Goal: Complete application form

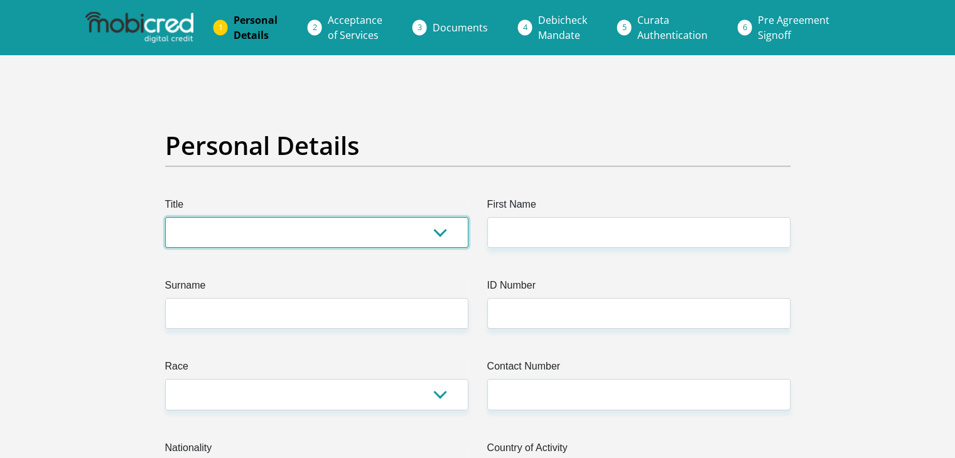
click at [371, 234] on select "Mr Ms Mrs Dr Other" at bounding box center [316, 232] width 303 height 31
select select "Mr"
click at [165, 217] on select "Mr Ms Mrs Dr Other" at bounding box center [316, 232] width 303 height 31
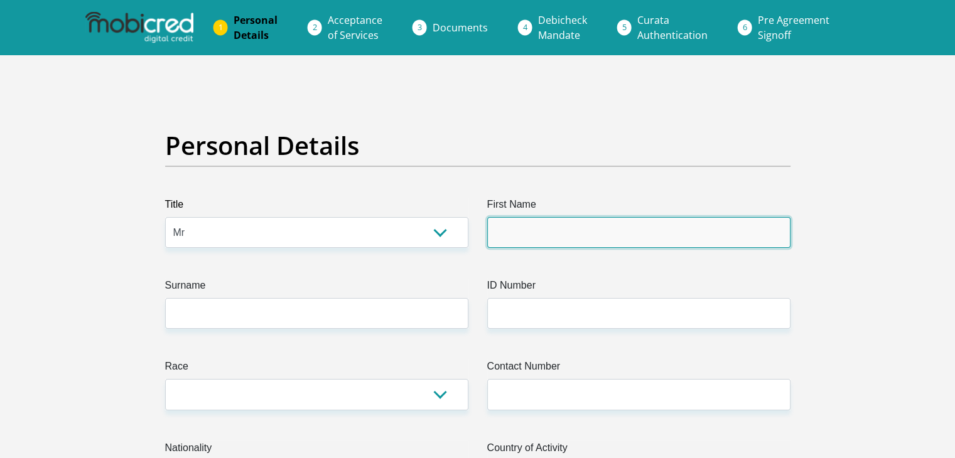
click at [585, 217] on input "First Name" at bounding box center [638, 232] width 303 height 31
type input "Mark"
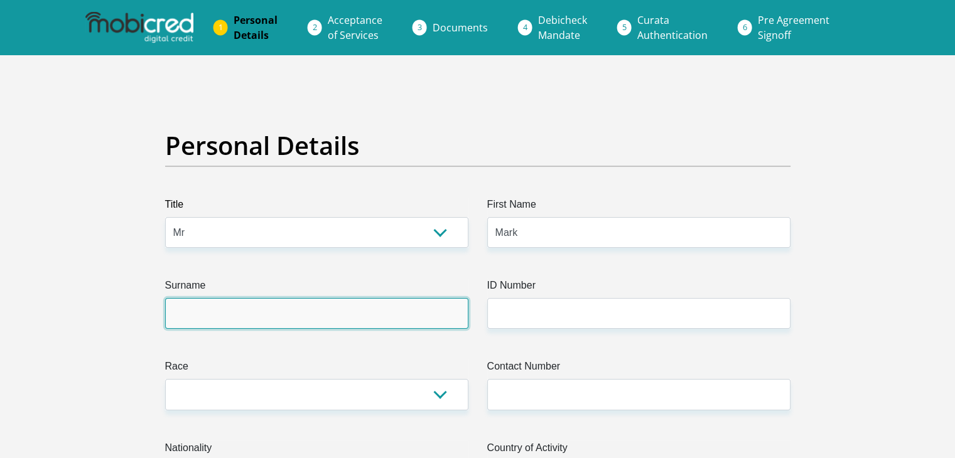
type input "vanSchalkwyk"
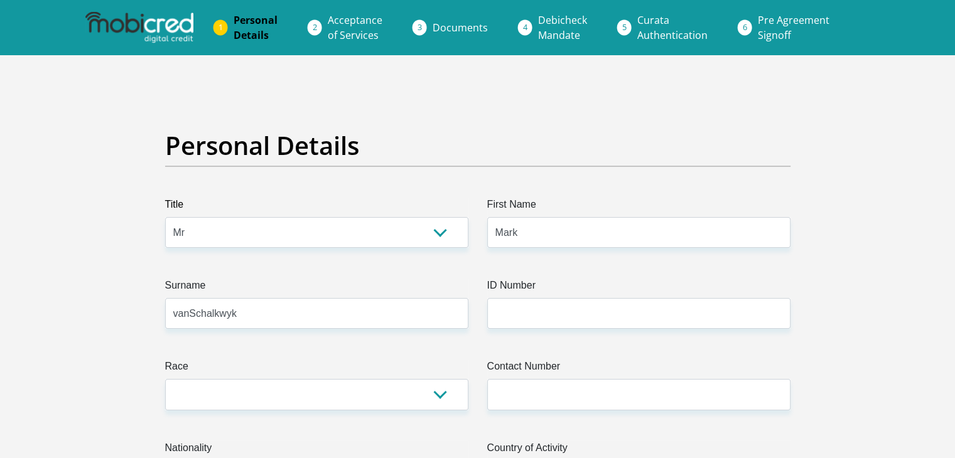
select select "ZAF"
type input "914 Bloedhond Street"
type input "Garsfontein"
type input "Pretoria"
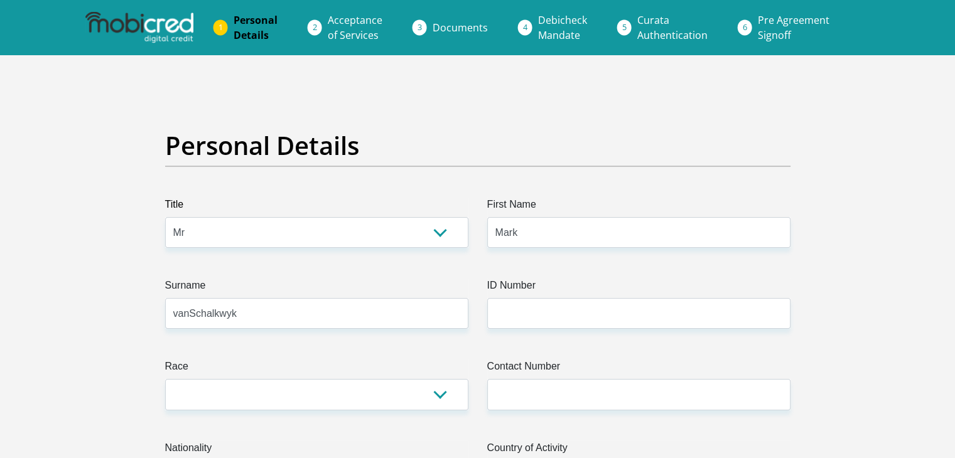
type input "Pretoria"
type input "0042"
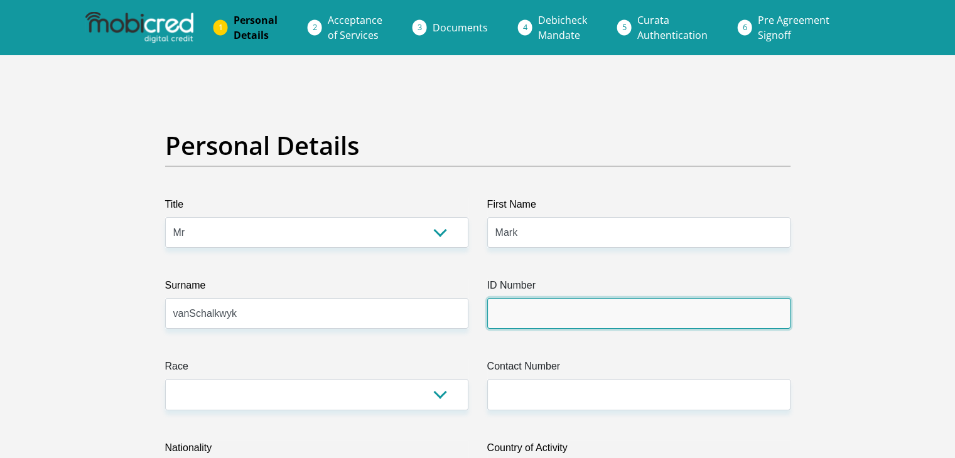
click at [548, 320] on input "ID Number" at bounding box center [638, 313] width 303 height 31
type input "8105195013080"
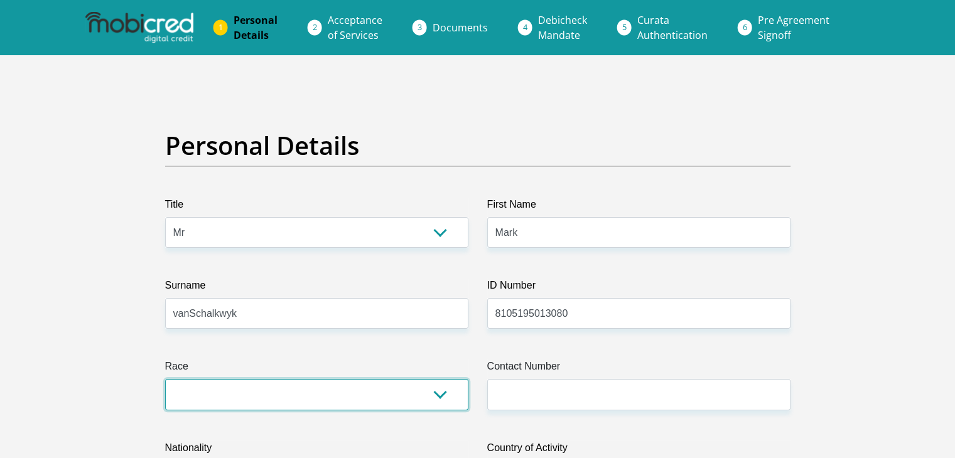
click at [447, 403] on select "Black Coloured Indian White Other" at bounding box center [316, 394] width 303 height 31
click at [165, 379] on select "Black Coloured Indian White Other" at bounding box center [316, 394] width 303 height 31
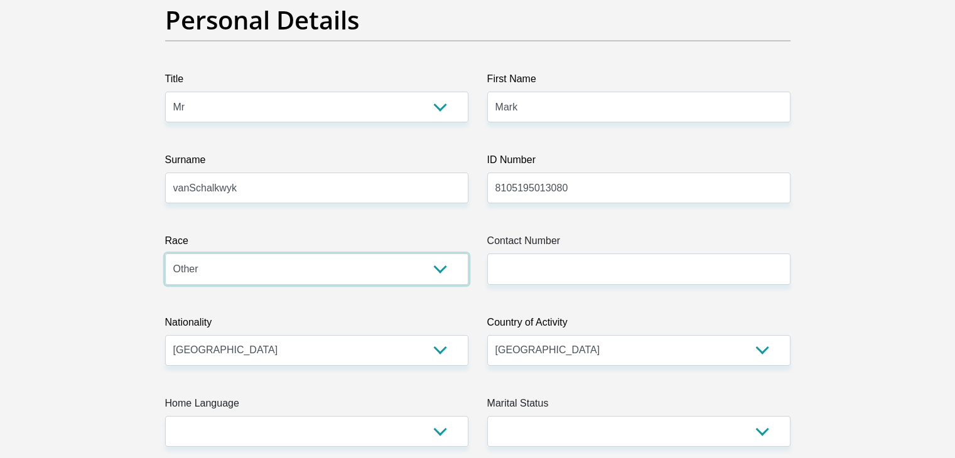
click at [393, 271] on select "Black Coloured Indian White Other" at bounding box center [316, 269] width 303 height 31
select select "4"
click at [165, 254] on select "Black Coloured Indian White Other" at bounding box center [316, 269] width 303 height 31
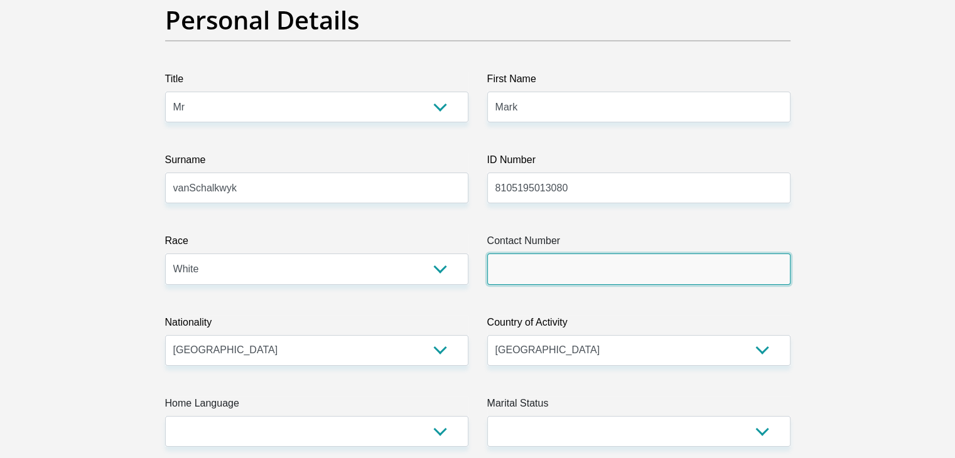
click at [526, 272] on input "Contact Number" at bounding box center [638, 269] width 303 height 31
type input "0760612999"
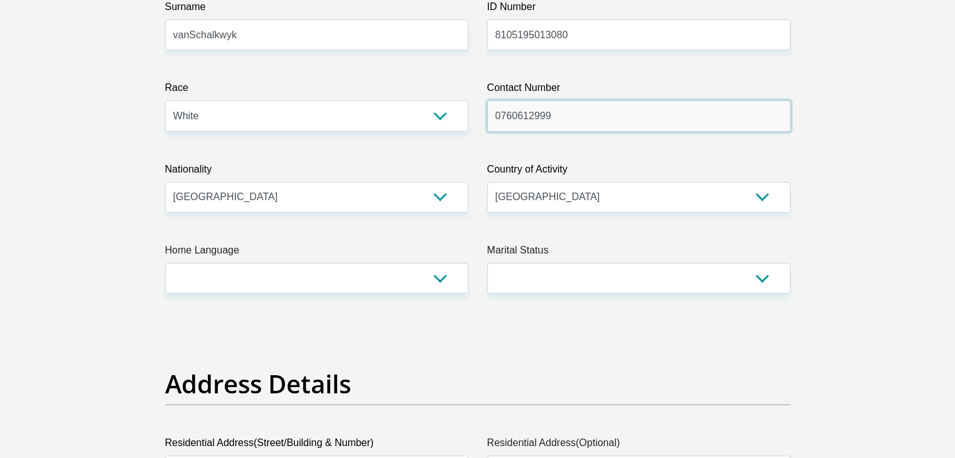
scroll to position [314, 0]
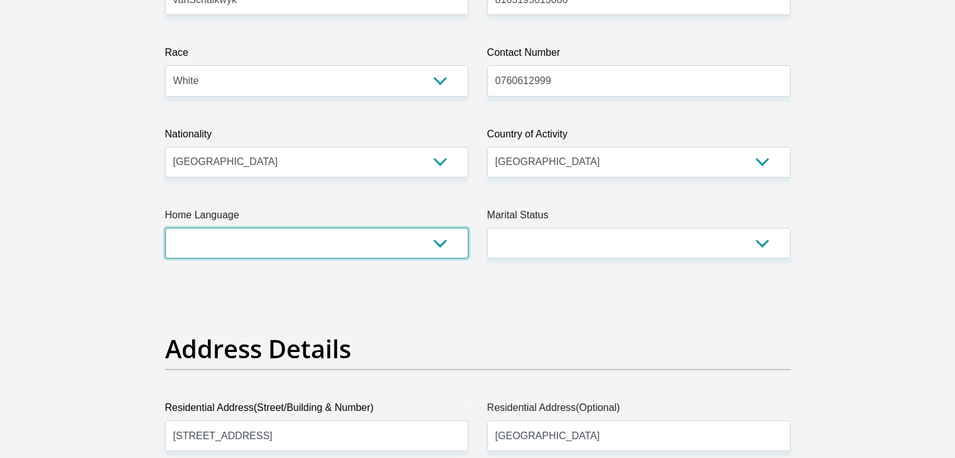
click at [309, 243] on select "Afrikaans English Sepedi South Ndebele Southern Sotho Swati Tsonga Tswana Venda…" at bounding box center [316, 243] width 303 height 31
select select "eng"
click at [165, 228] on select "Afrikaans English Sepedi South Ndebele Southern Sotho Swati Tsonga Tswana Venda…" at bounding box center [316, 243] width 303 height 31
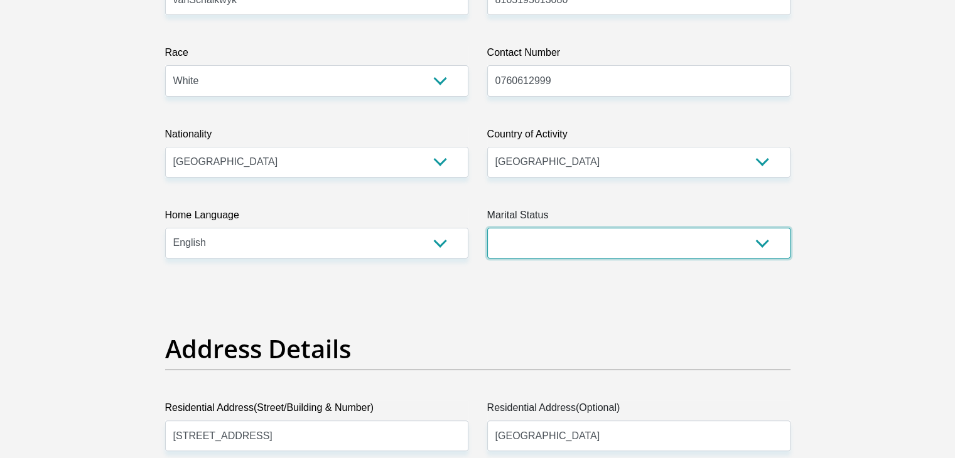
click at [555, 240] on select "Married ANC Single Divorced Widowed Married COP or Customary Law" at bounding box center [638, 243] width 303 height 31
select select "1"
click at [487, 228] on select "Married ANC Single Divorced Widowed Married COP or Customary Law" at bounding box center [638, 243] width 303 height 31
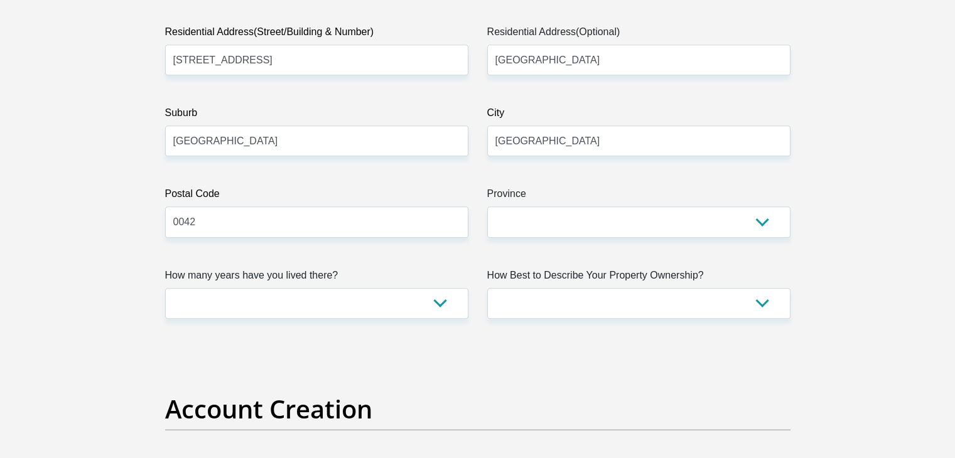
scroll to position [691, 0]
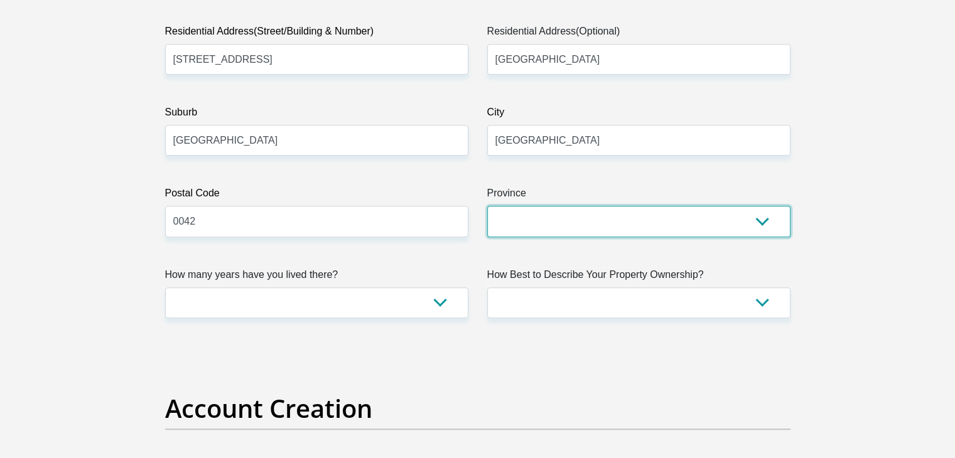
click at [522, 214] on select "Eastern Cape Free State Gauteng KwaZulu-Natal Limpopo Mpumalanga Northern Cape …" at bounding box center [638, 221] width 303 height 31
select select "Gauteng"
click at [487, 206] on select "Eastern Cape Free State Gauteng KwaZulu-Natal Limpopo Mpumalanga Northern Cape …" at bounding box center [638, 221] width 303 height 31
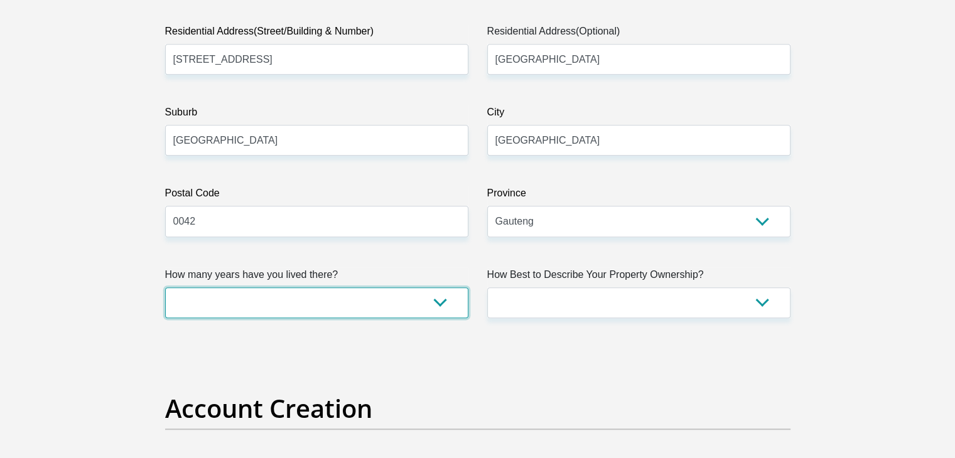
click at [377, 295] on select "less than 1 year 1-3 years 3-5 years 5+ years" at bounding box center [316, 303] width 303 height 31
select select "5"
click at [165, 288] on select "less than 1 year 1-3 years 3-5 years 5+ years" at bounding box center [316, 303] width 303 height 31
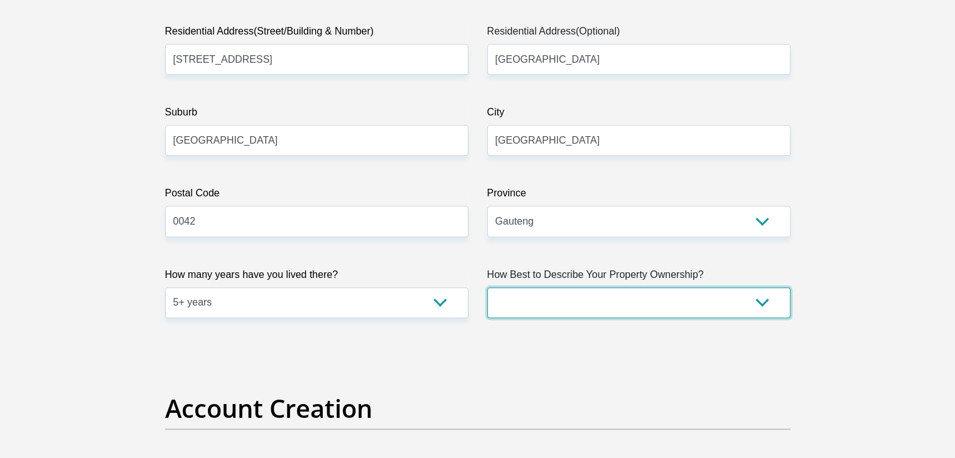
click at [571, 312] on select "Owned Rented Family Owned Company Dwelling" at bounding box center [638, 303] width 303 height 31
select select "Owned"
click at [487, 288] on select "Owned Rented Family Owned Company Dwelling" at bounding box center [638, 303] width 303 height 31
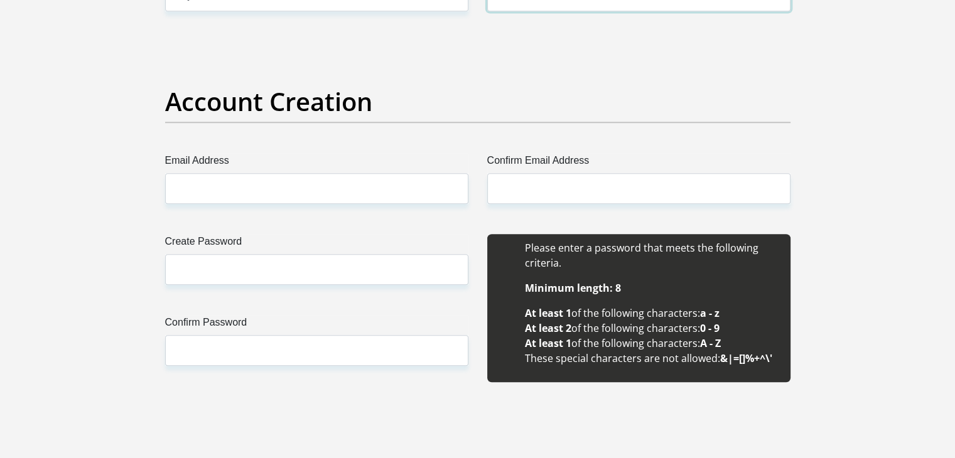
scroll to position [1005, 0]
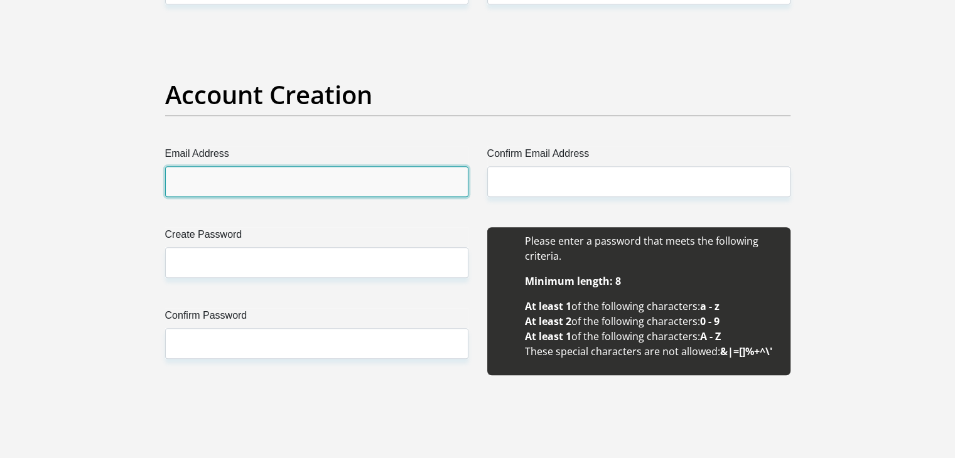
click at [289, 178] on input "Email Address" at bounding box center [316, 181] width 303 height 31
type input "wommalong@gmail.com"
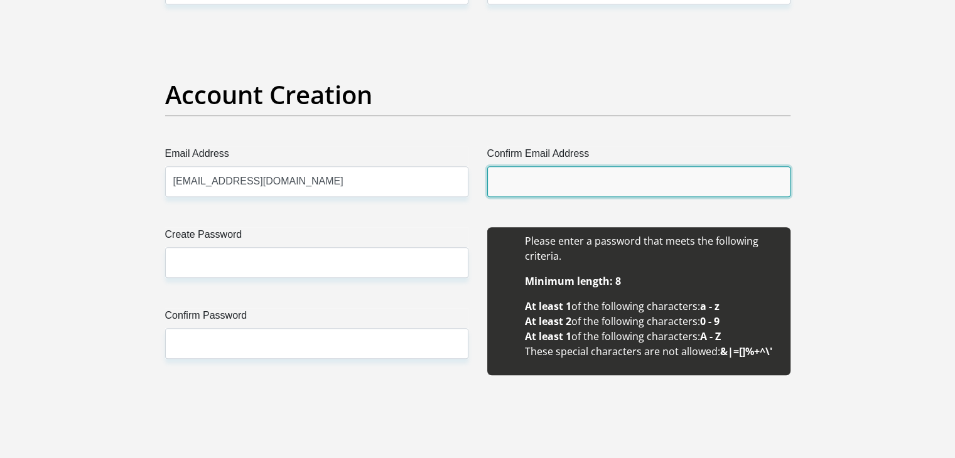
type input "wommalong@gmail.com"
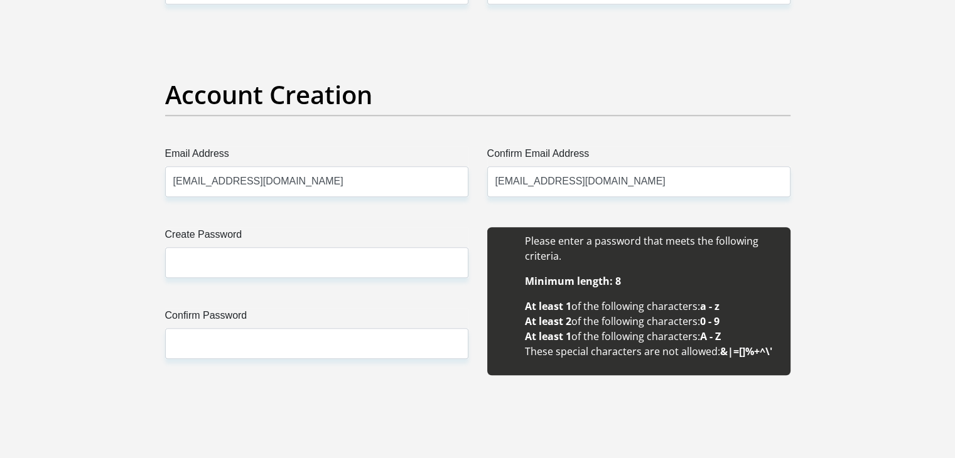
type input "Mark"
type input "van Schalkwyk"
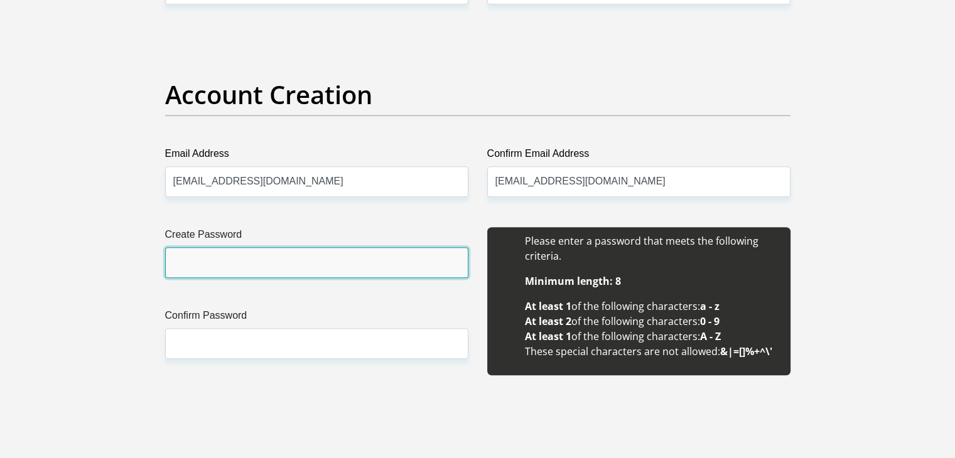
click at [280, 268] on input "Create Password" at bounding box center [316, 262] width 303 height 31
type input "M@rg@ret1234"
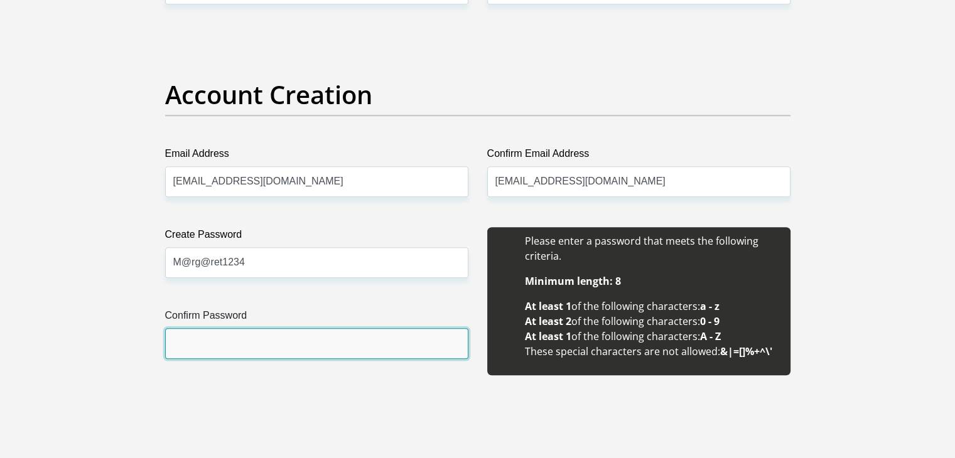
click at [288, 351] on input "Confirm Password" at bounding box center [316, 343] width 303 height 31
type input "M@rg@ret1234"
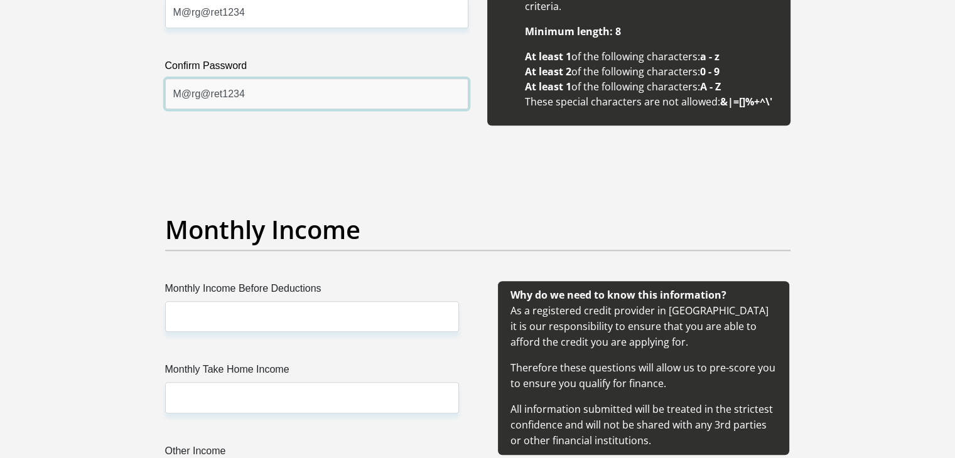
scroll to position [1319, 0]
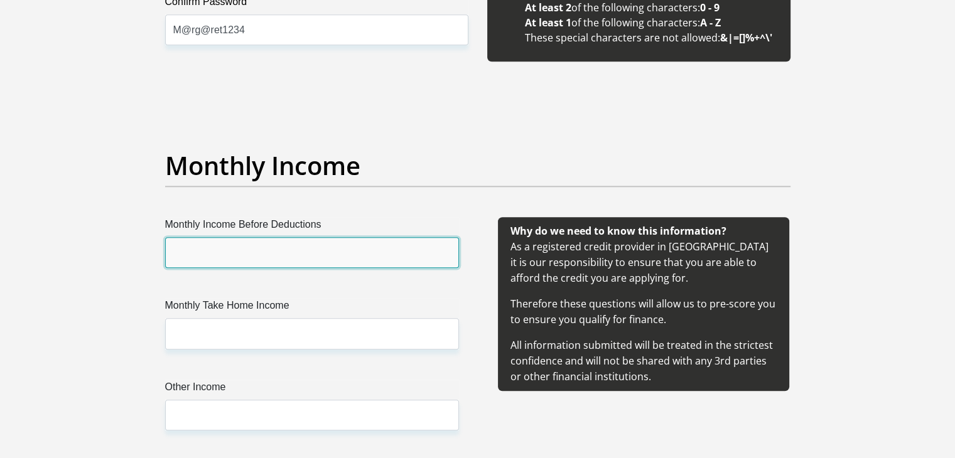
click at [367, 254] on input "Monthly Income Before Deductions" at bounding box center [312, 252] width 294 height 31
click at [192, 254] on input "Monthly Income Before Deductions" at bounding box center [312, 252] width 294 height 31
type input "115000"
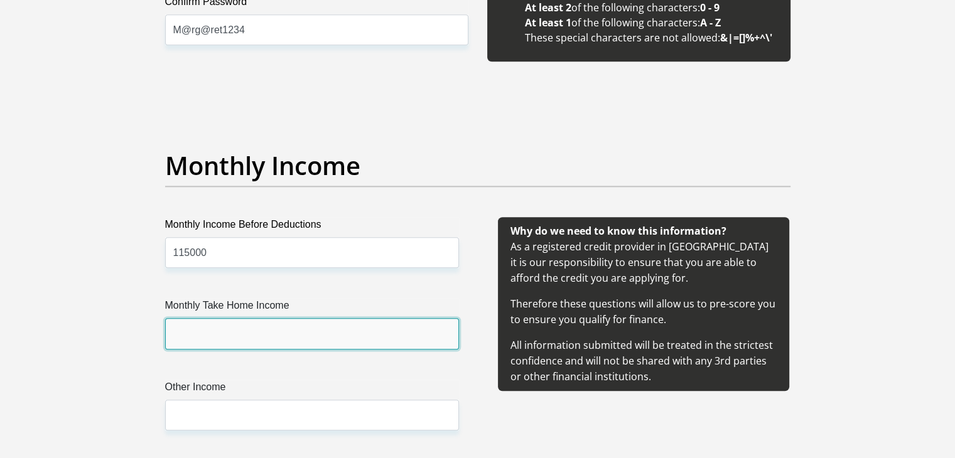
click at [276, 332] on input "Monthly Take Home Income" at bounding box center [312, 333] width 294 height 31
type input "93000"
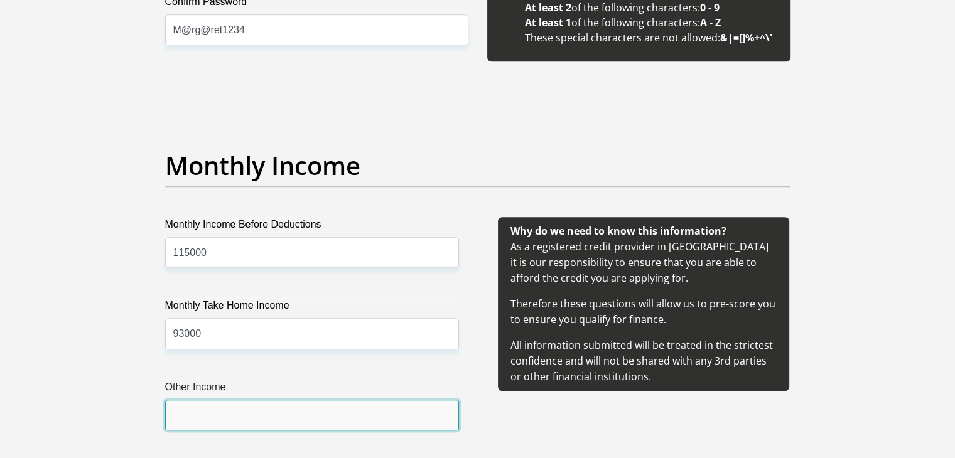
click at [198, 421] on input "Other Income" at bounding box center [312, 415] width 294 height 31
type input "24000"
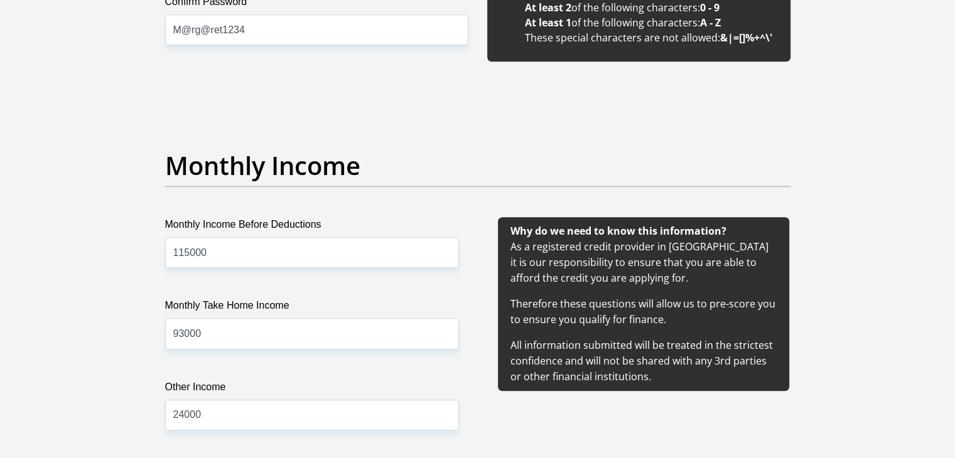
click at [766, 423] on div "Why do we need to know this information? As a registered credit provider in Sou…" at bounding box center [644, 339] width 332 height 244
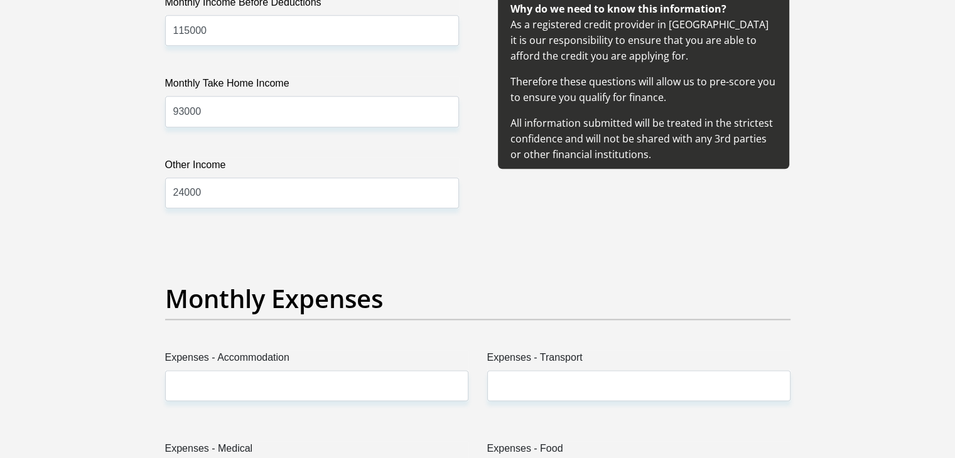
scroll to position [1570, 0]
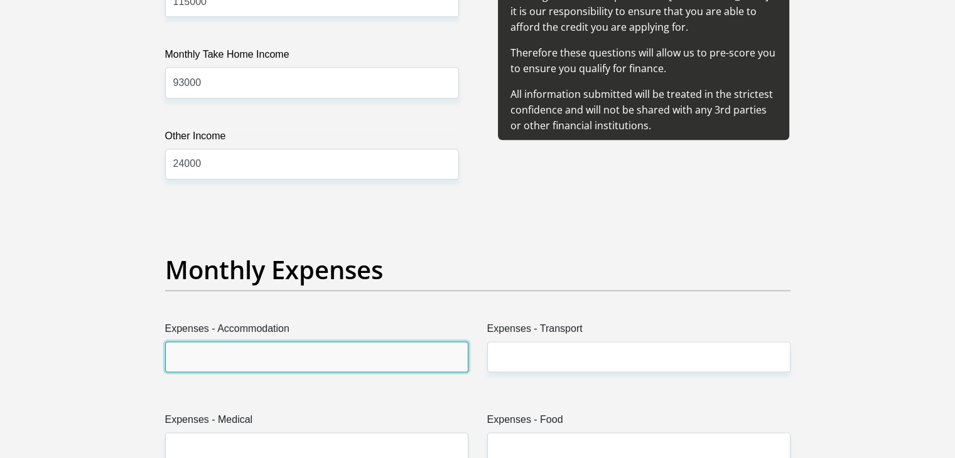
click at [339, 357] on input "Expenses - Accommodation" at bounding box center [316, 357] width 303 height 31
click at [224, 350] on input "Expenses - Accommodation" at bounding box center [316, 357] width 303 height 31
type input "19100"
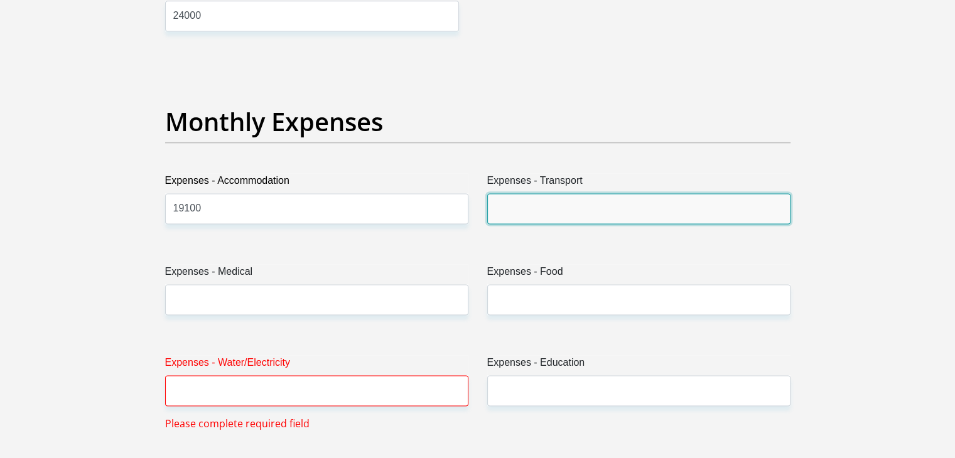
scroll to position [1759, 0]
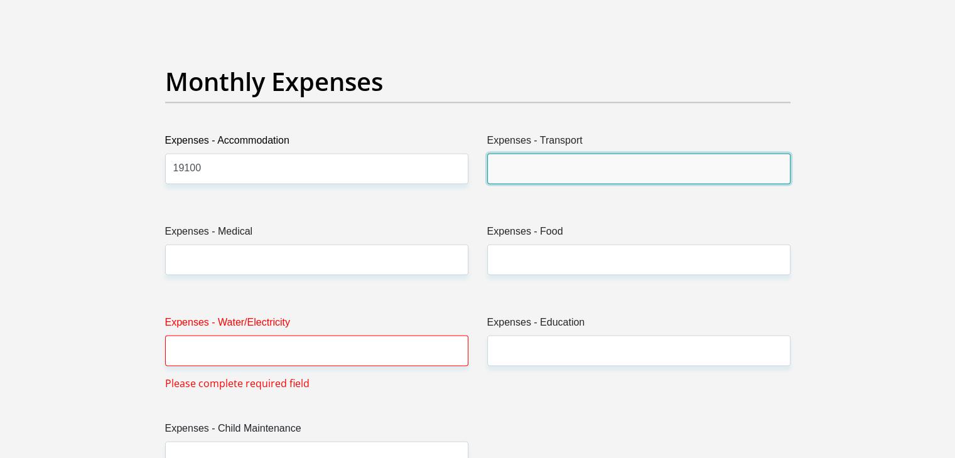
click at [547, 170] on input "Expenses - Transport" at bounding box center [638, 168] width 303 height 31
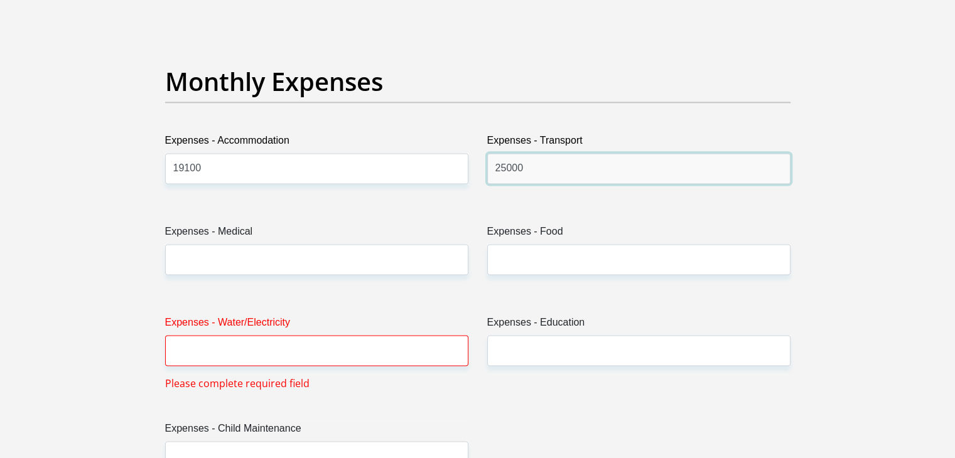
type input "25000"
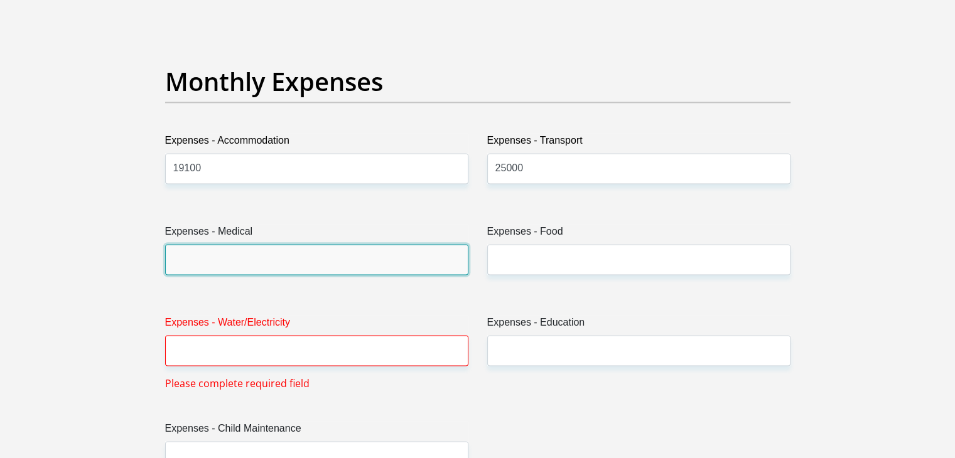
click at [377, 263] on input "Expenses - Medical" at bounding box center [316, 259] width 303 height 31
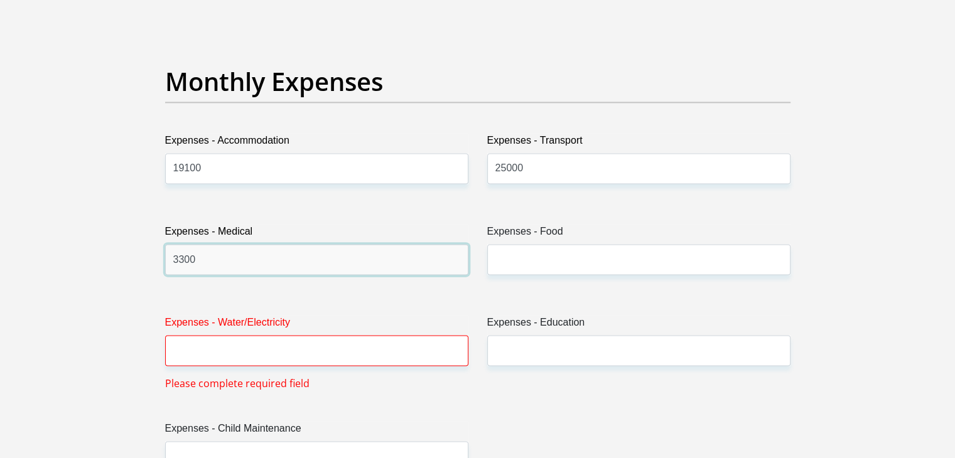
type input "3300"
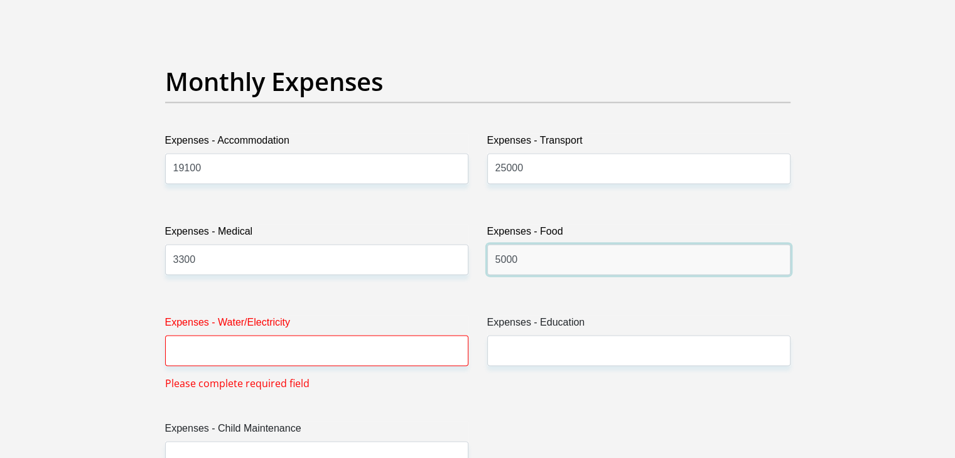
type input "5000"
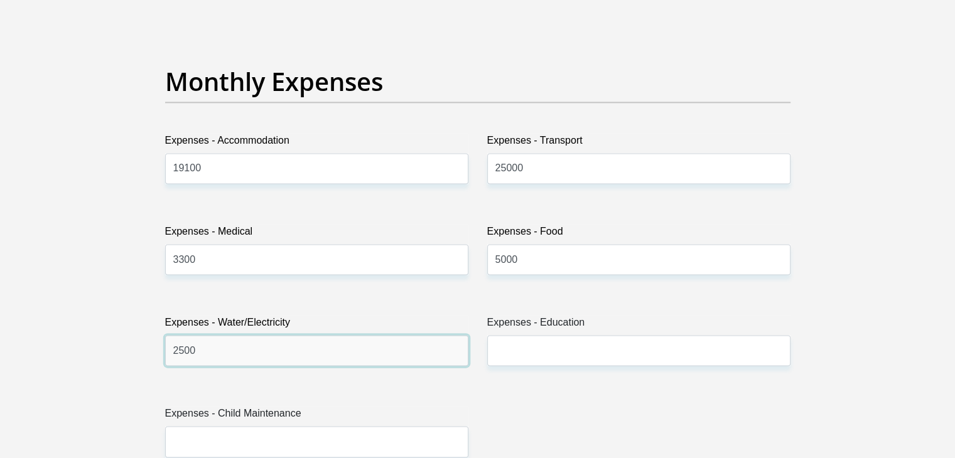
type input "2500"
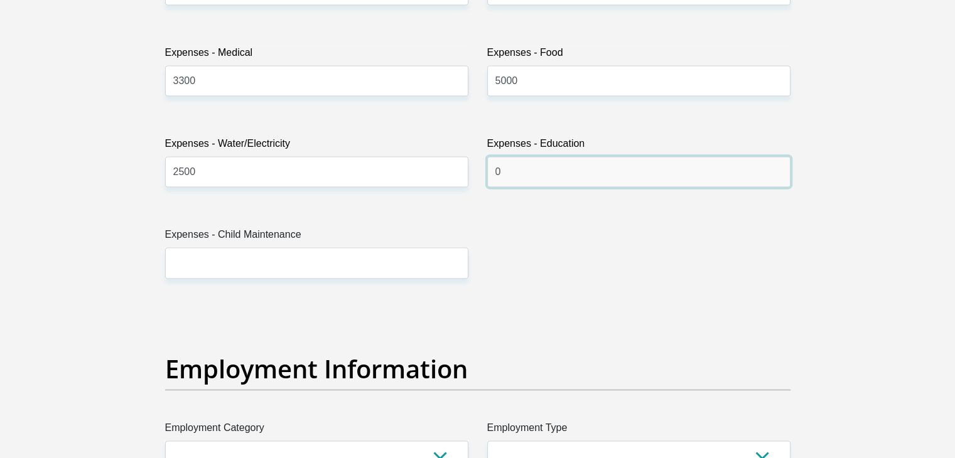
scroll to position [1947, 0]
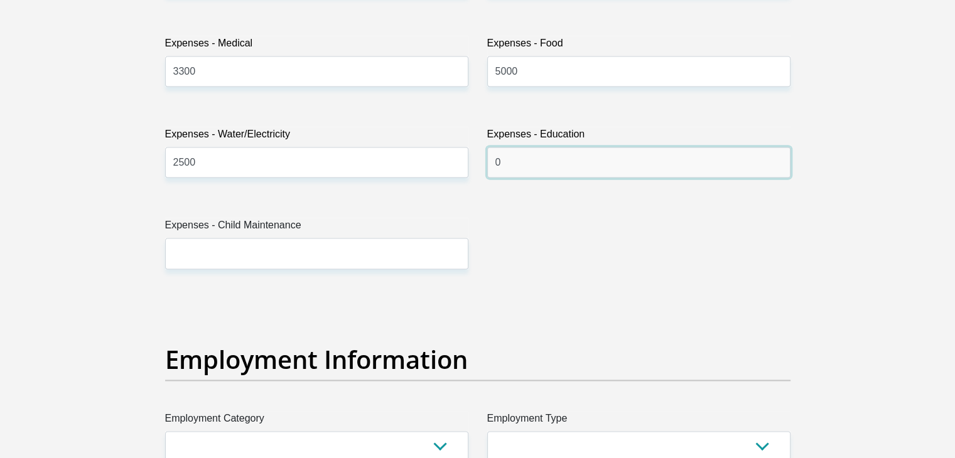
type input "0"
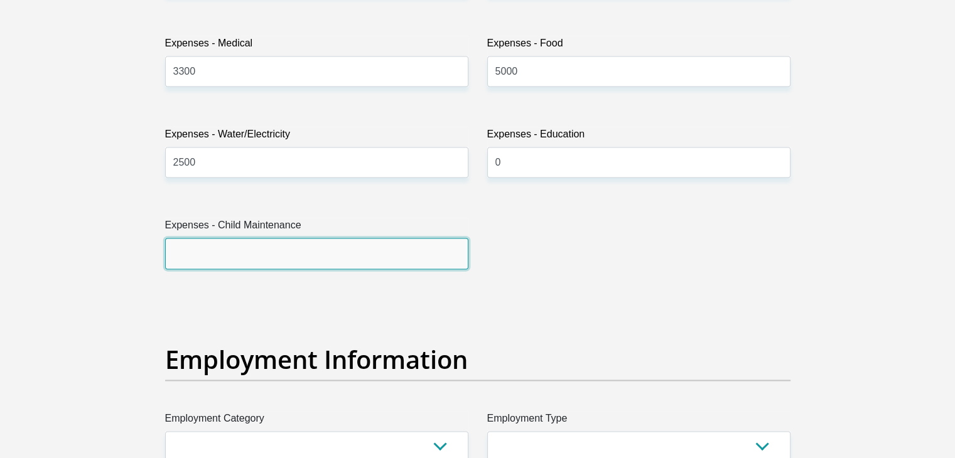
click at [377, 253] on input "Expenses - Child Maintenance" at bounding box center [316, 253] width 303 height 31
type input "0"
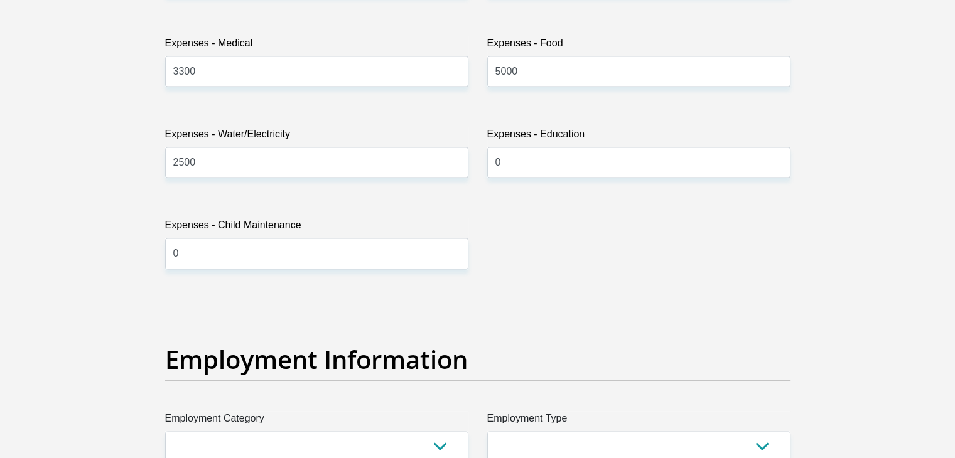
click at [624, 264] on div "Title Mr Ms Mrs Dr Other First Name Mark Surname vanSchalkwyk ID Number 8105195…" at bounding box center [478, 293] width 644 height 4087
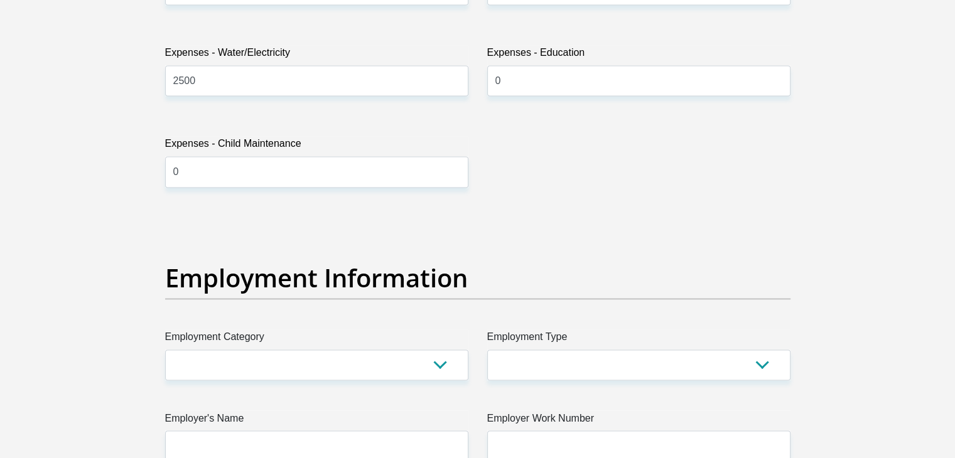
scroll to position [2135, 0]
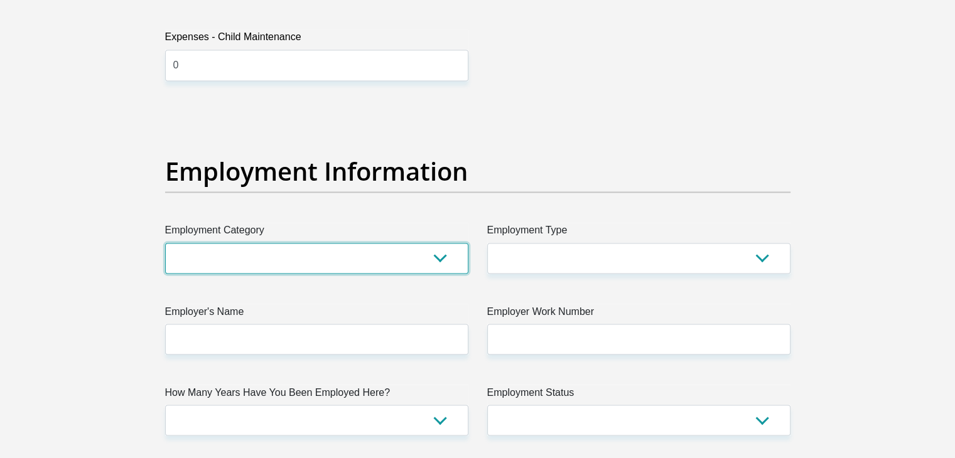
click at [421, 263] on select "AGRICULTURE ALCOHOL & TOBACCO CONSTRUCTION MATERIALS METALLURGY EQUIPMENT FOR R…" at bounding box center [316, 258] width 303 height 31
select select "53"
click at [165, 243] on select "AGRICULTURE ALCOHOL & TOBACCO CONSTRUCTION MATERIALS METALLURGY EQUIPMENT FOR R…" at bounding box center [316, 258] width 303 height 31
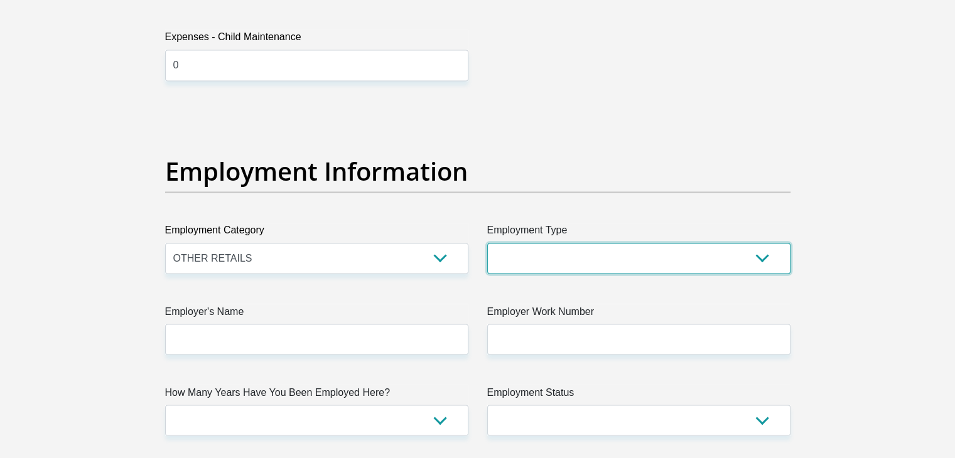
click at [558, 263] on select "College/Lecturer Craft Seller Creative Driver Executive Farmer Forces - Non Com…" at bounding box center [638, 258] width 303 height 31
select select "Executive"
click at [487, 243] on select "College/Lecturer Craft Seller Creative Driver Executive Farmer Forces - Non Com…" at bounding box center [638, 258] width 303 height 31
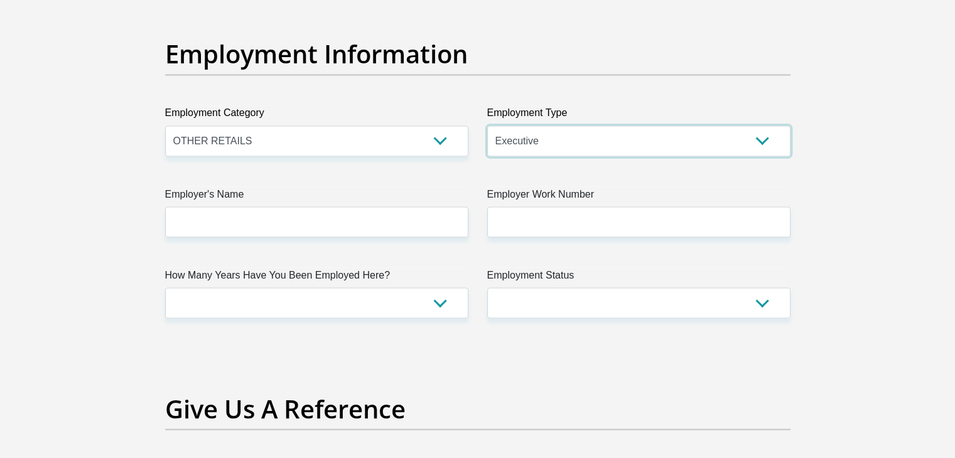
scroll to position [2261, 0]
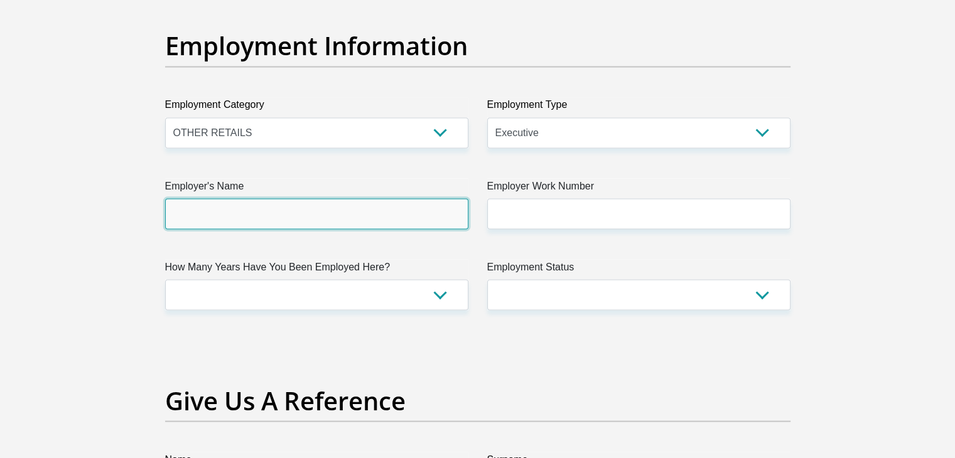
click at [338, 218] on input "Employer's Name" at bounding box center [316, 213] width 303 height 31
type input "AlantGellandMartinIncorporated"
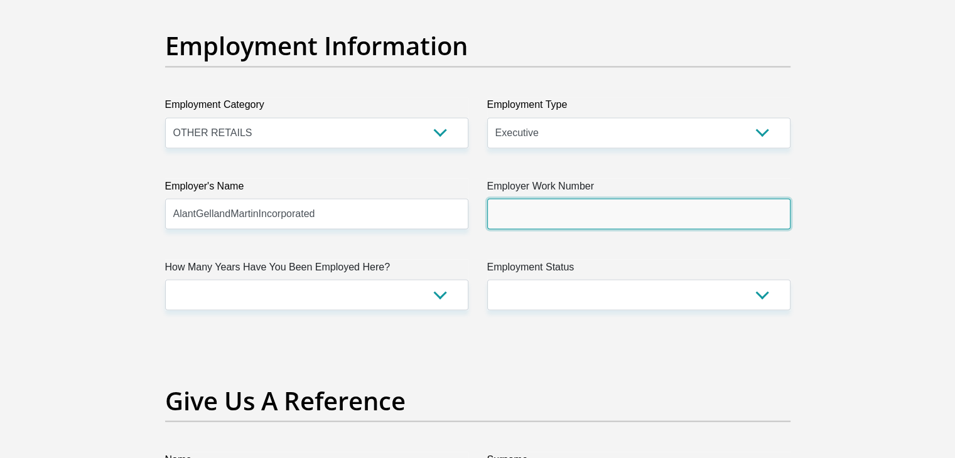
click at [590, 212] on input "Employer Work Number" at bounding box center [638, 213] width 303 height 31
type input "0124925617"
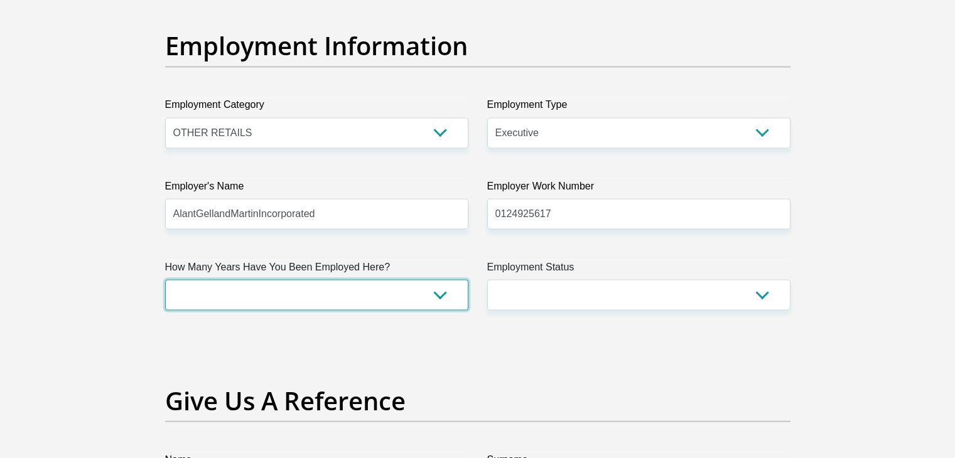
click at [378, 291] on select "less than 1 year 1-3 years 3-5 years 5+ years" at bounding box center [316, 294] width 303 height 31
select select "60"
click at [165, 279] on select "less than 1 year 1-3 years 3-5 years 5+ years" at bounding box center [316, 294] width 303 height 31
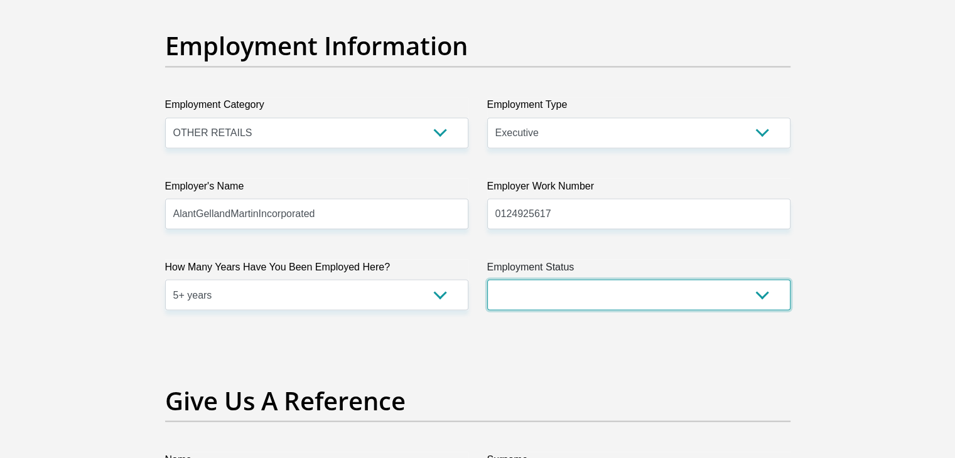
click at [595, 280] on select "Permanent/Full-time Part-time/Casual Contract Worker Self-Employed Housewife Re…" at bounding box center [638, 294] width 303 height 31
select select "1"
click at [487, 279] on select "Permanent/Full-time Part-time/Casual Contract Worker Self-Employed Housewife Re…" at bounding box center [638, 294] width 303 height 31
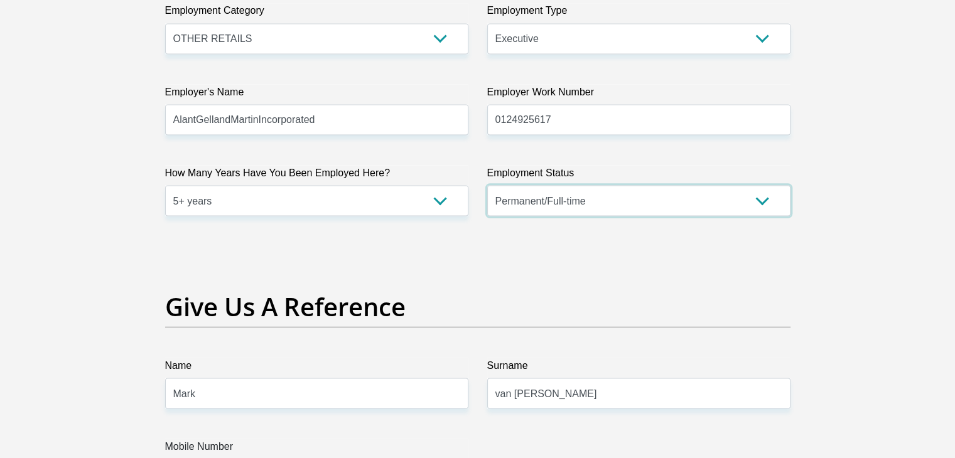
scroll to position [2512, 0]
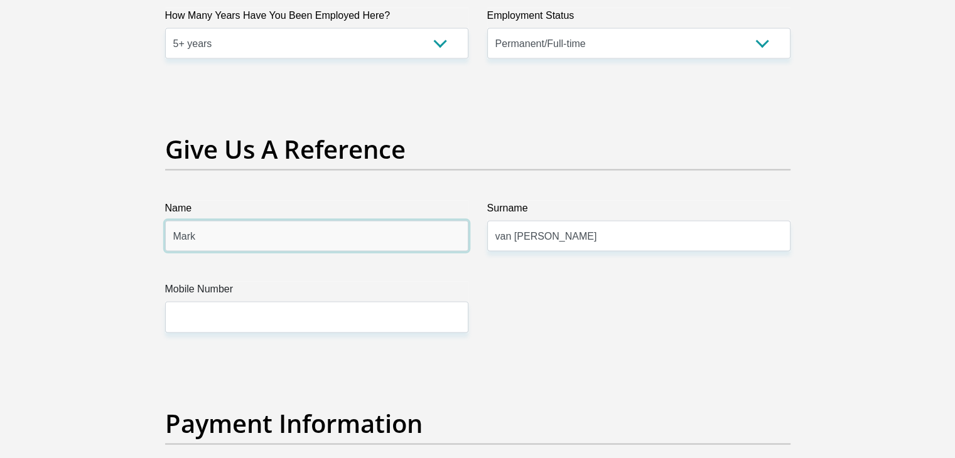
drag, startPoint x: 218, startPoint y: 234, endPoint x: 141, endPoint y: 232, distance: 77.3
type input "Erika"
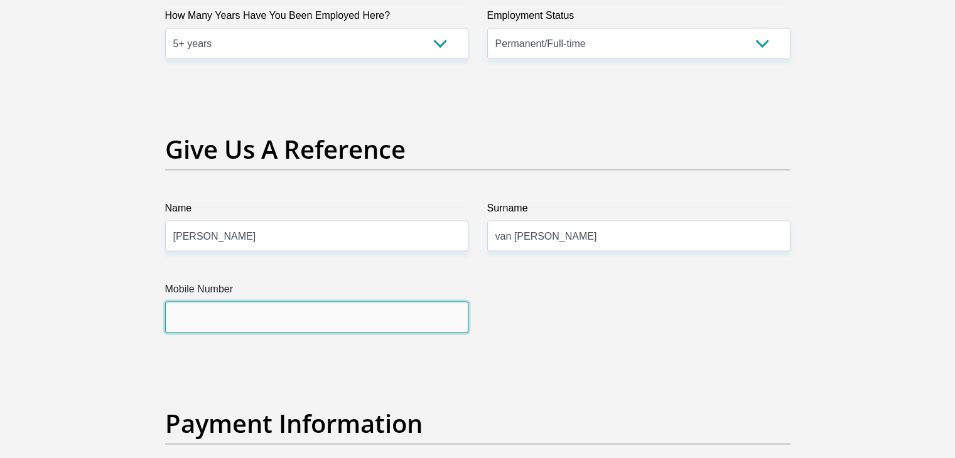
click at [214, 314] on input "Mobile Number" at bounding box center [316, 317] width 303 height 31
type input "0837954340"
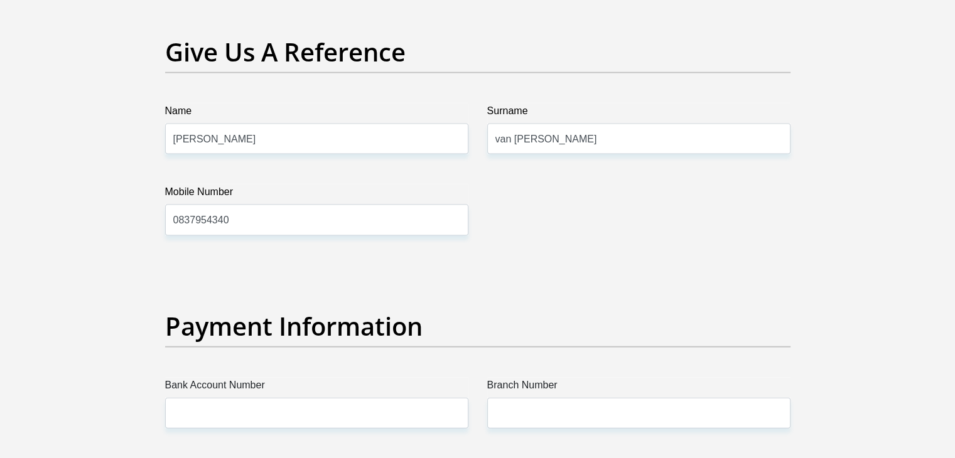
scroll to position [2764, 0]
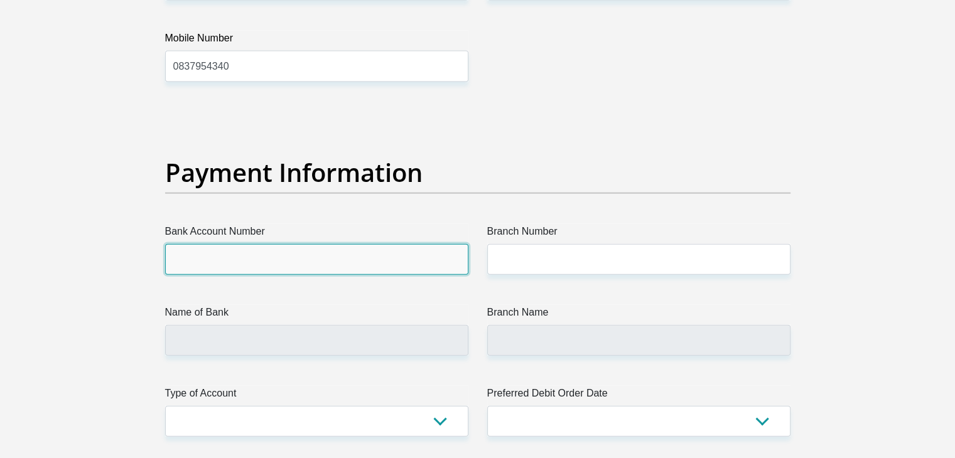
click at [321, 263] on input "Bank Account Number" at bounding box center [316, 259] width 303 height 31
type input "4052904064"
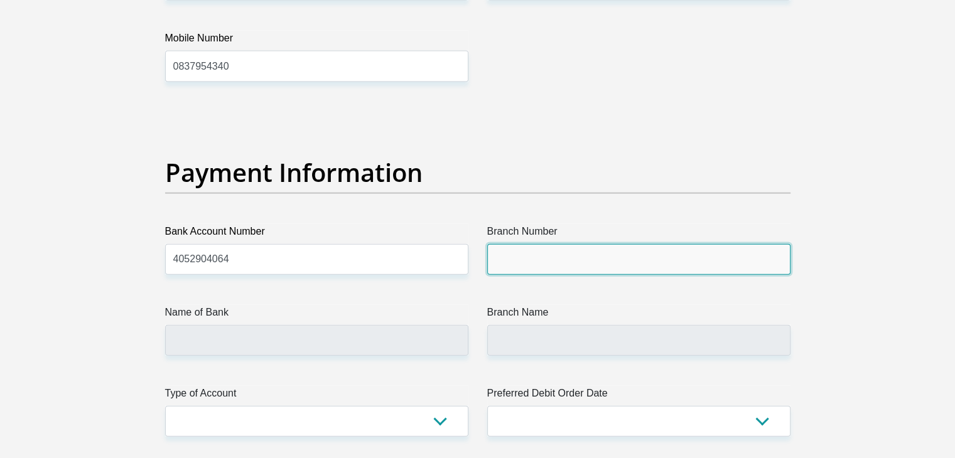
click at [538, 250] on input "Branch Number" at bounding box center [638, 259] width 303 height 31
type input "632005"
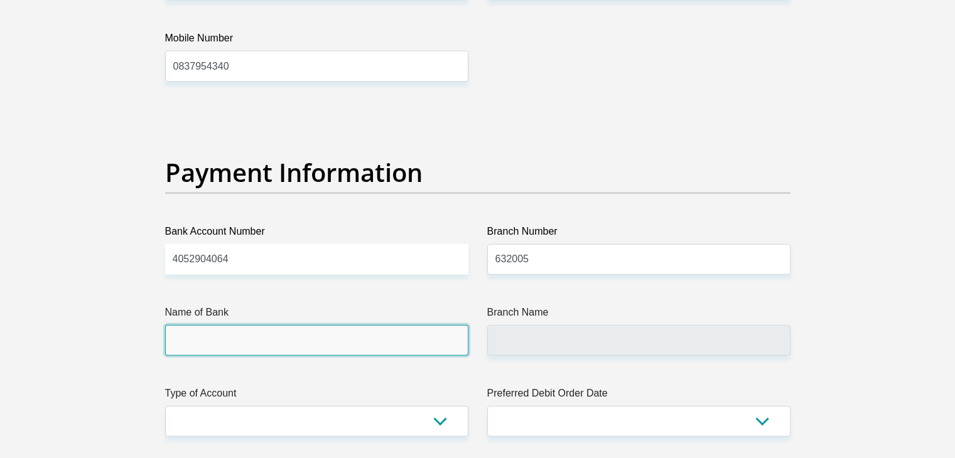
click at [255, 340] on input "Name of Bank" at bounding box center [316, 340] width 303 height 31
type input "ABSA BANK"
type input "ABSA ELECTRONIC SETTLEMENT CNT"
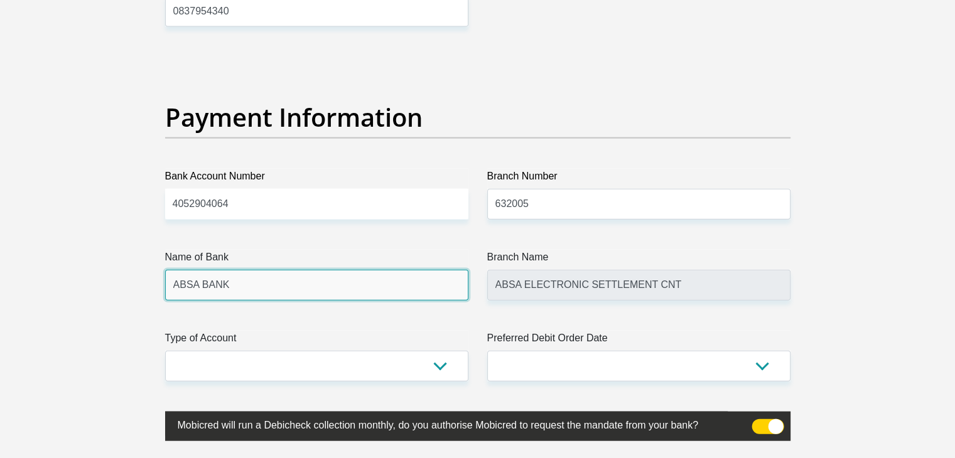
scroll to position [2889, 0]
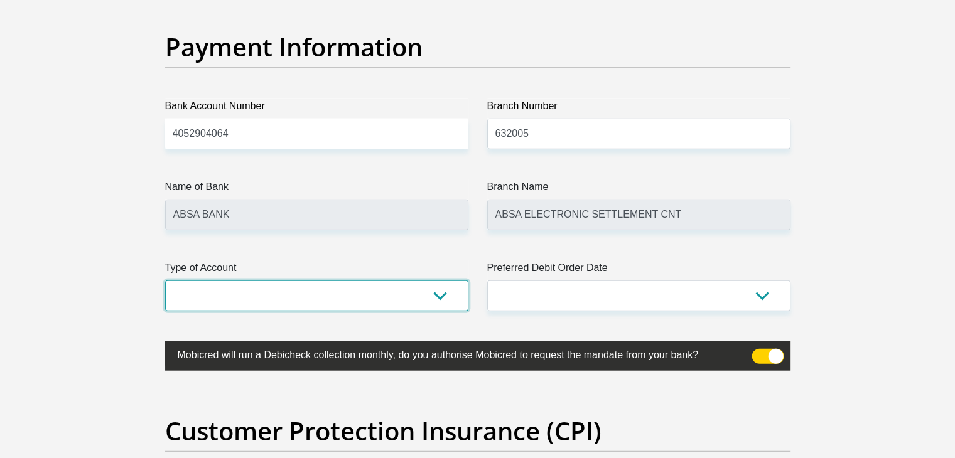
click at [288, 297] on select "Cheque Savings" at bounding box center [316, 296] width 303 height 31
select select "CUR"
click at [165, 281] on select "Cheque Savings" at bounding box center [316, 296] width 303 height 31
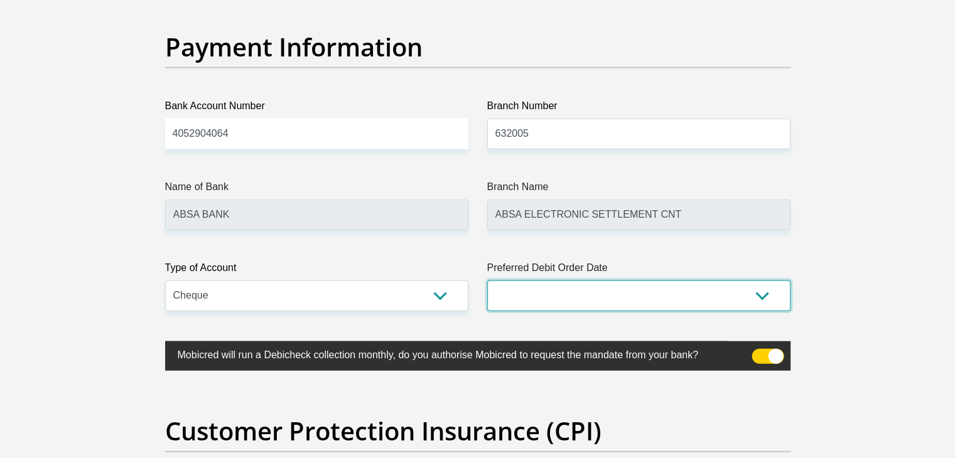
click at [570, 295] on select "1st 2nd 3rd 4th 5th 7th 18th 19th 20th 21st 22nd 23rd 24th 25th 26th 27th 28th …" at bounding box center [638, 296] width 303 height 31
select select "30"
click at [487, 281] on select "1st 2nd 3rd 4th 5th 7th 18th 19th 20th 21st 22nd 23rd 24th 25th 26th 27th 28th …" at bounding box center [638, 296] width 303 height 31
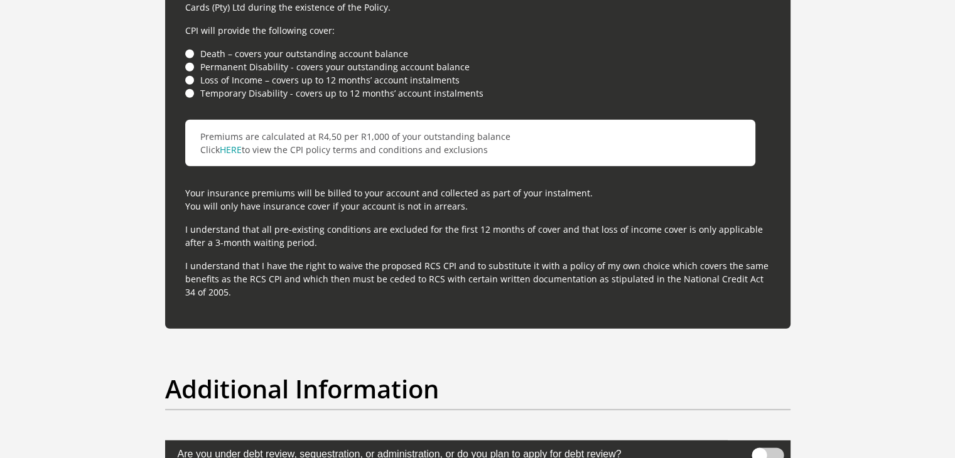
scroll to position [3831, 0]
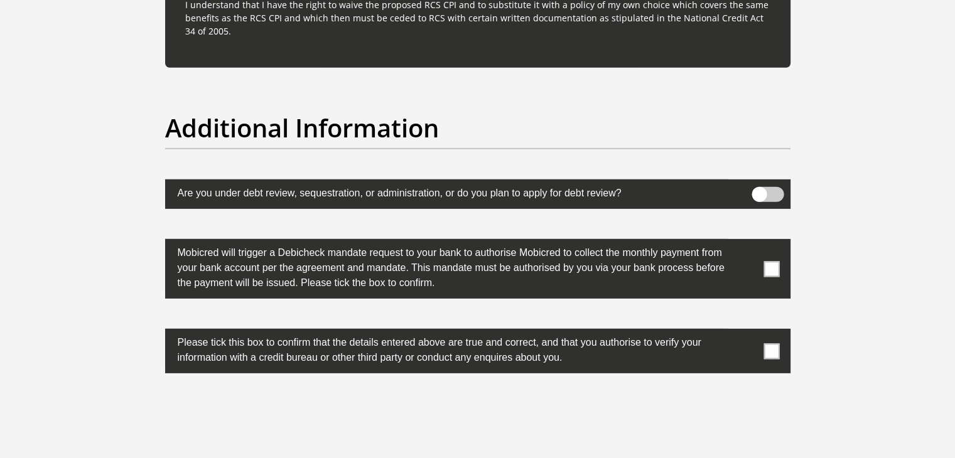
click at [773, 266] on span at bounding box center [772, 269] width 16 height 16
click at [747, 242] on input "checkbox" at bounding box center [747, 242] width 0 height 0
click at [773, 354] on span at bounding box center [772, 352] width 16 height 16
click at [747, 332] on input "checkbox" at bounding box center [747, 332] width 0 height 0
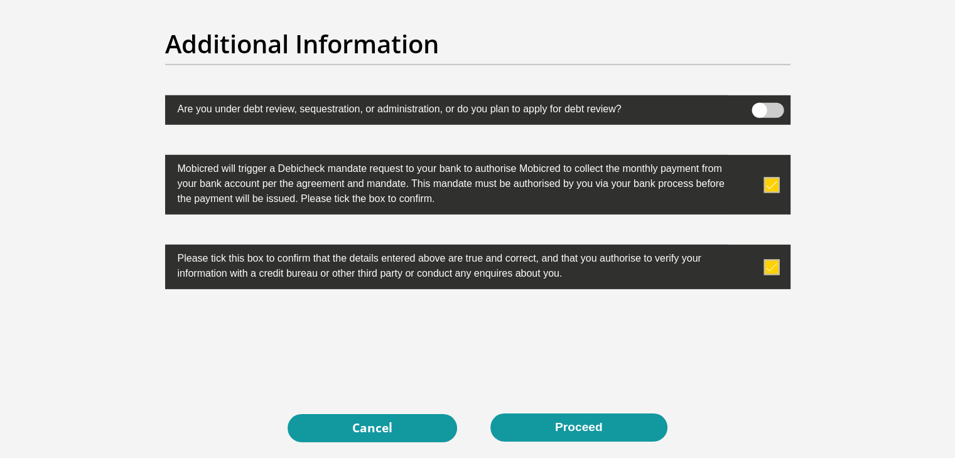
scroll to position [4045, 0]
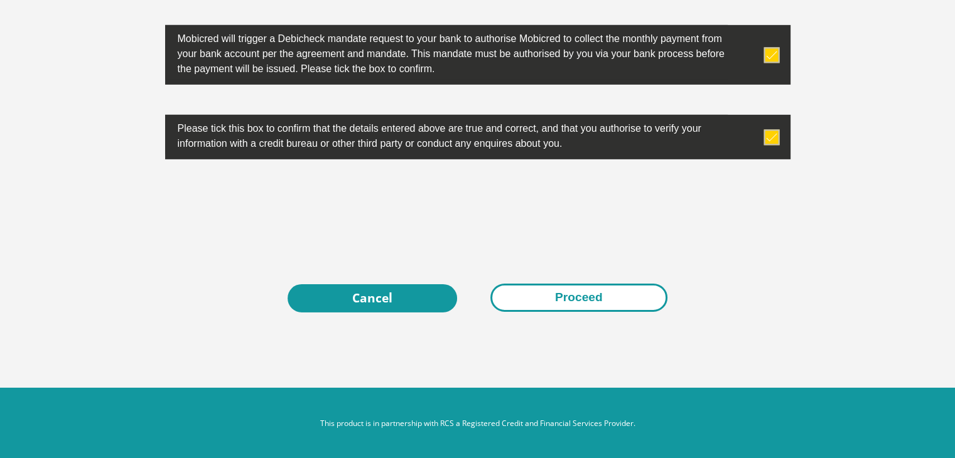
click at [605, 301] on button "Proceed" at bounding box center [579, 298] width 177 height 28
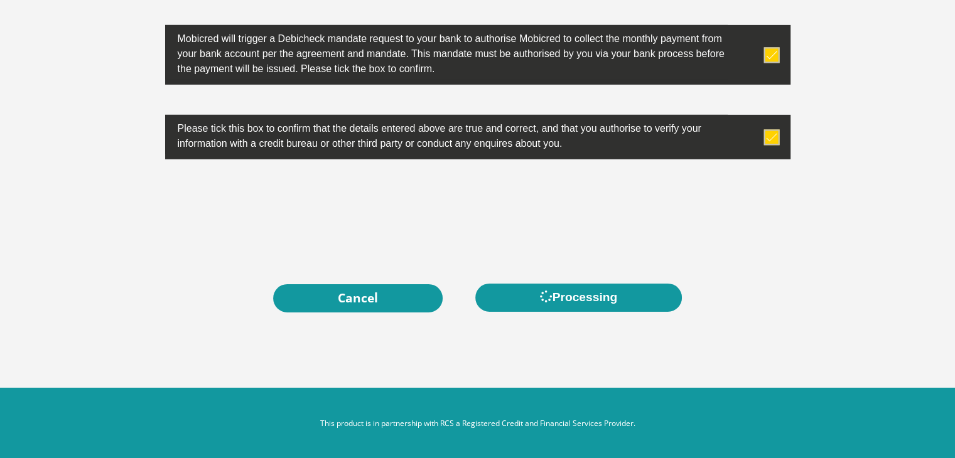
scroll to position [0, 0]
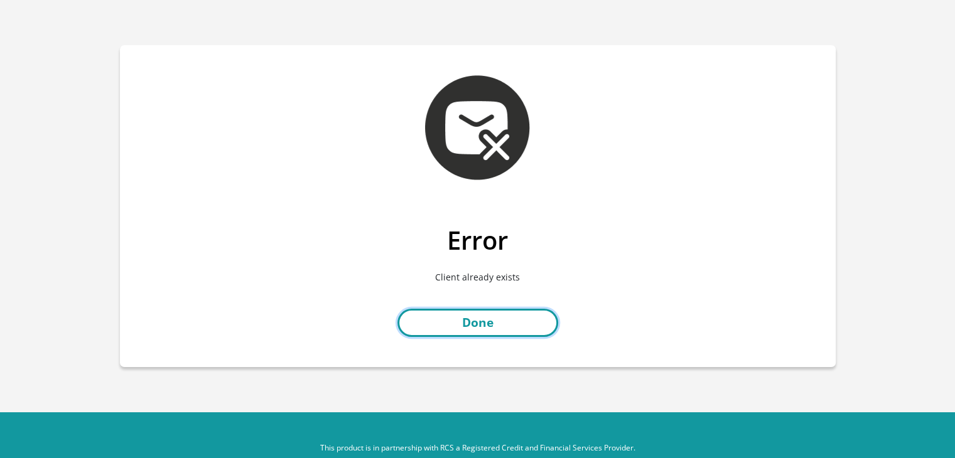
click at [494, 322] on link "Done" at bounding box center [478, 323] width 161 height 28
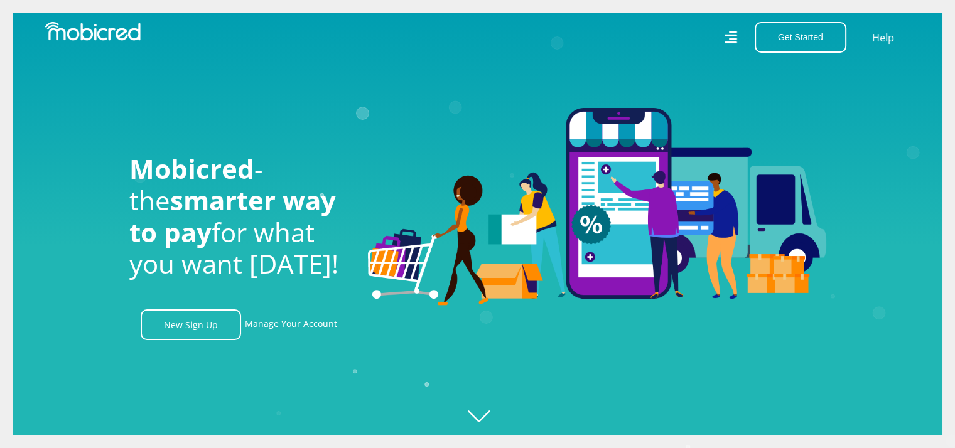
click at [55, 26] on img at bounding box center [92, 31] width 95 height 19
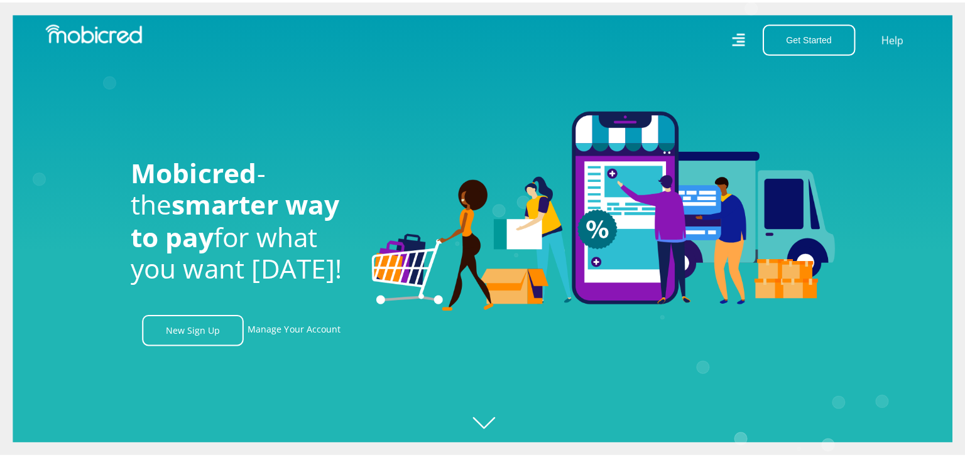
scroll to position [0, 894]
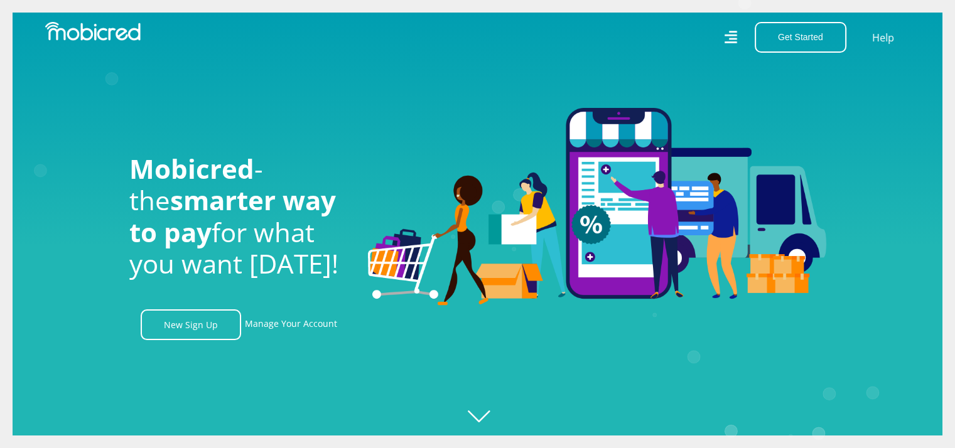
click at [731, 41] on icon at bounding box center [730, 37] width 13 height 18
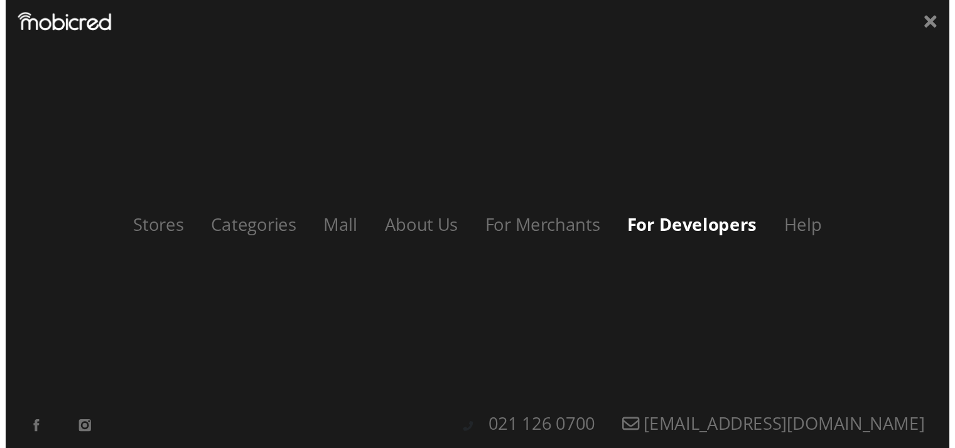
scroll to position [0, 1610]
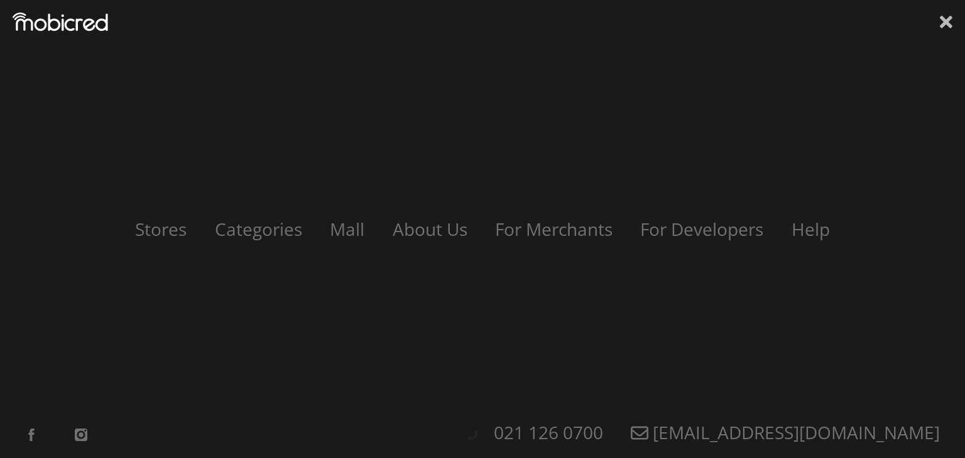
click at [945, 26] on icon at bounding box center [946, 22] width 13 height 19
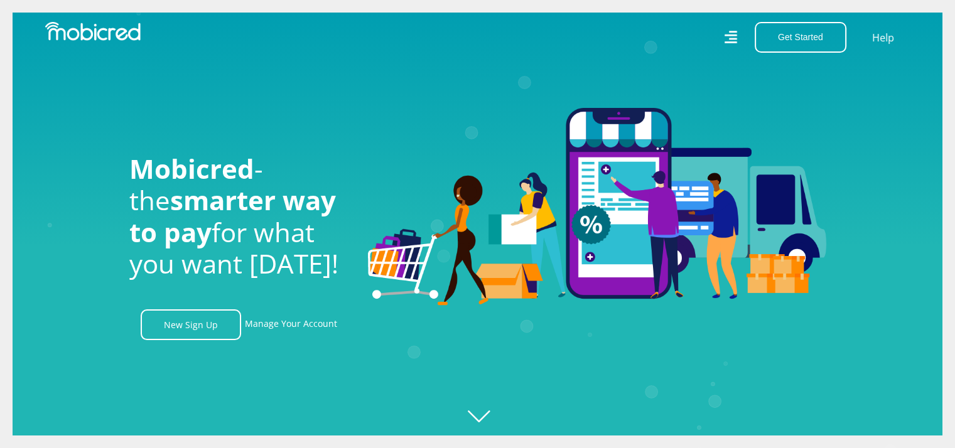
scroll to position [0, 2326]
click at [286, 327] on link "Manage Your Account" at bounding box center [291, 325] width 92 height 31
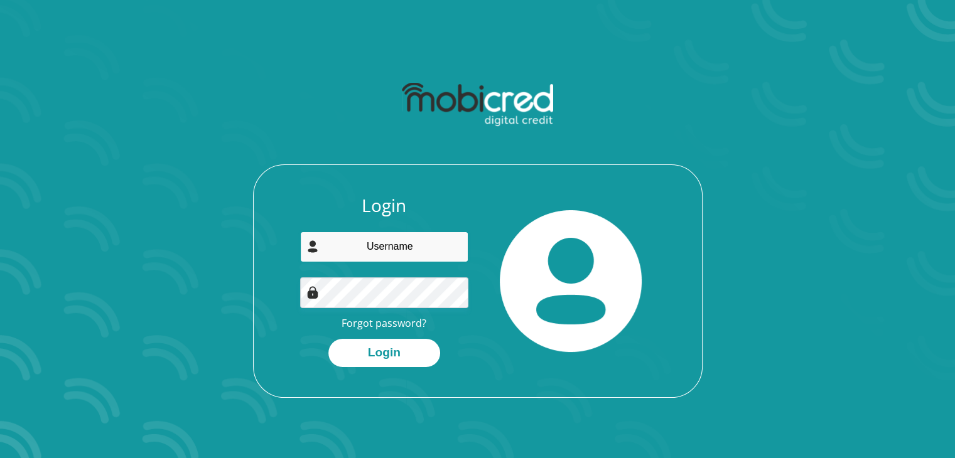
click at [411, 247] on input "email" at bounding box center [384, 247] width 168 height 31
type input "[EMAIL_ADDRESS][DOMAIN_NAME]"
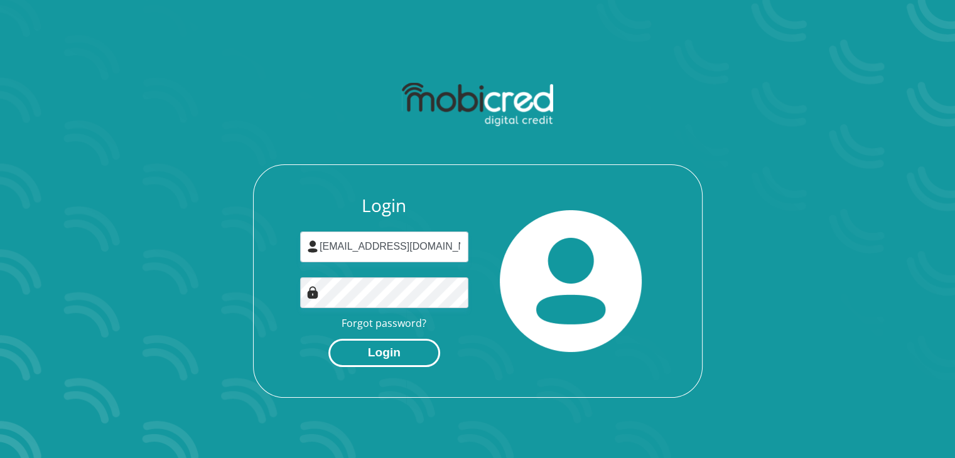
click at [404, 354] on button "Login" at bounding box center [384, 353] width 112 height 28
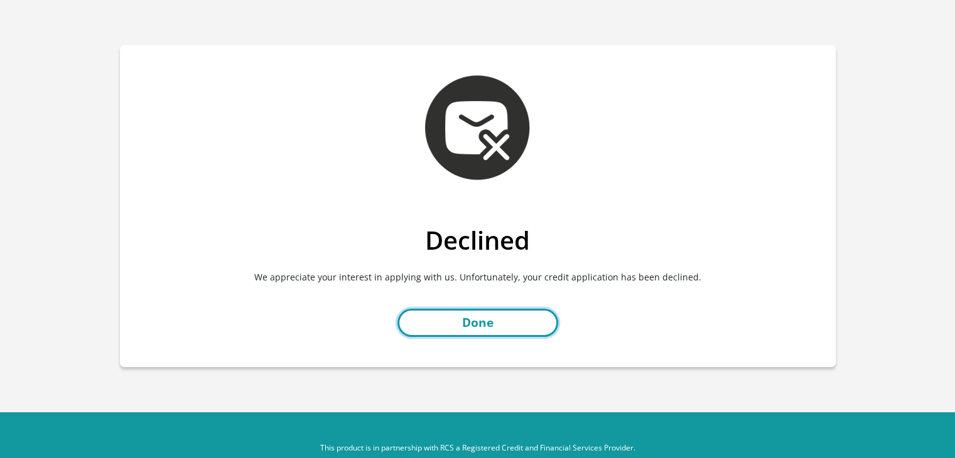
click at [513, 325] on link "Done" at bounding box center [478, 323] width 161 height 28
